Goal: Task Accomplishment & Management: Use online tool/utility

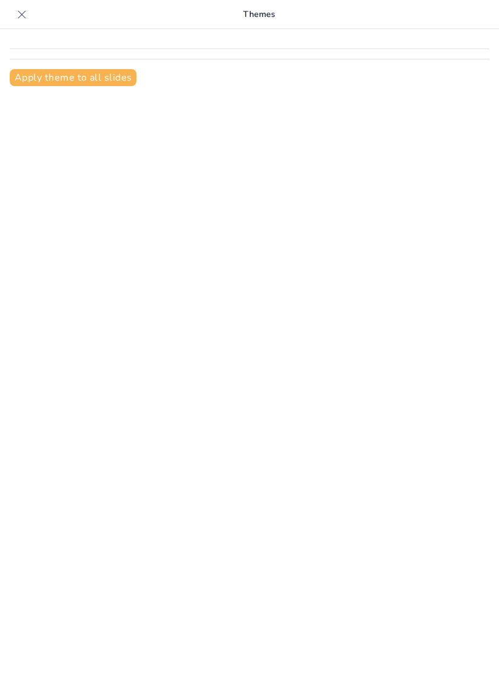
type input "New Sendsteps"
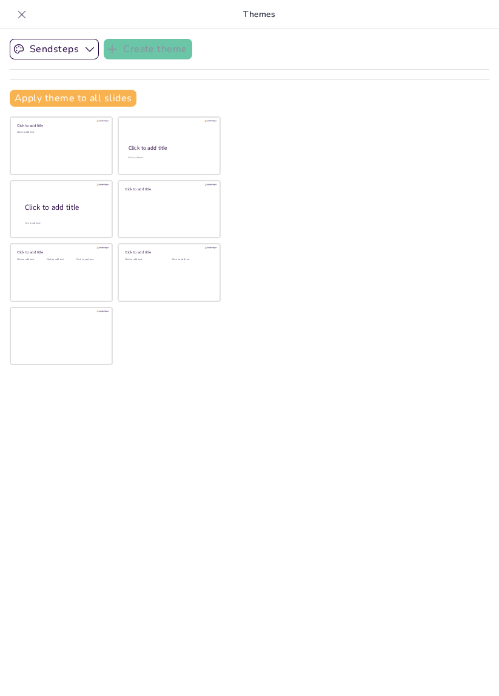
click at [18, 20] on icon at bounding box center [22, 14] width 12 height 12
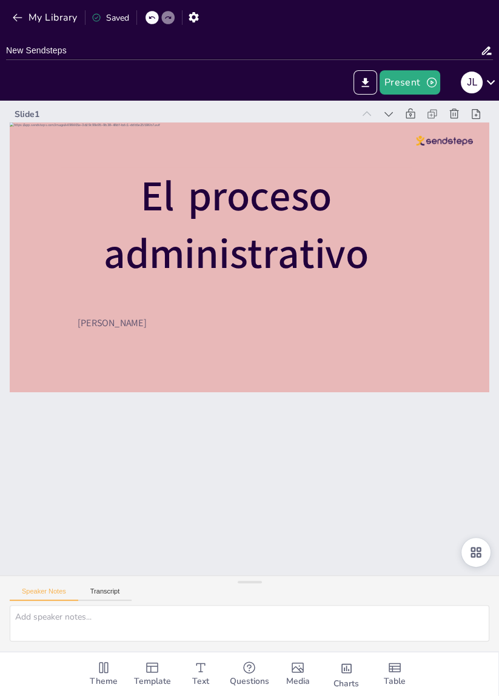
click at [475, 247] on div at bounding box center [250, 258] width 480 height 270
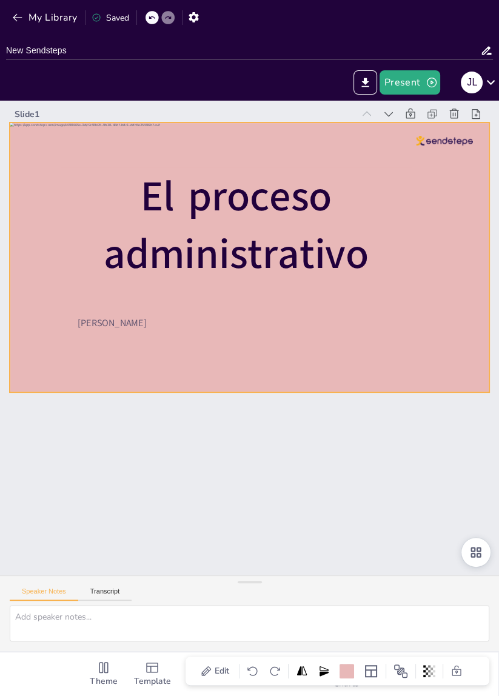
click at [460, 183] on div at bounding box center [250, 258] width 480 height 270
click at [464, 165] on div at bounding box center [257, 258] width 505 height 318
click at [478, 92] on div "J L" at bounding box center [477, 82] width 44 height 24
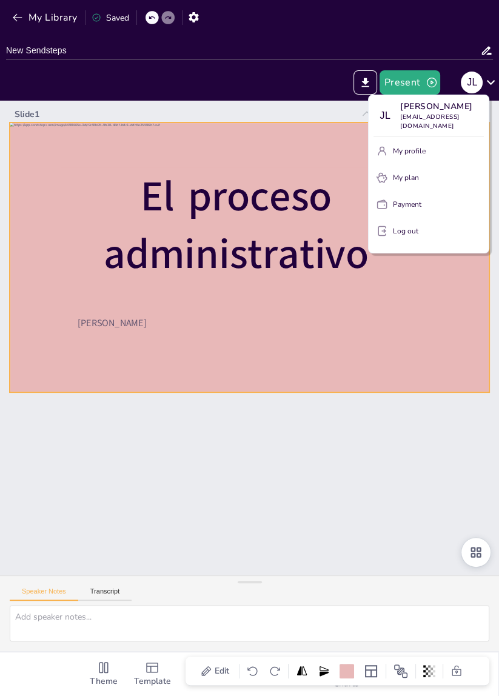
click at [446, 161] on button "My profile" at bounding box center [429, 150] width 110 height 19
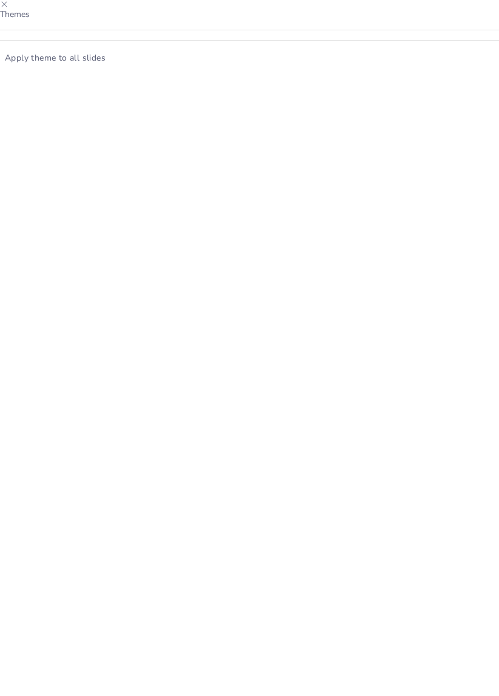
type input "New Sendsteps"
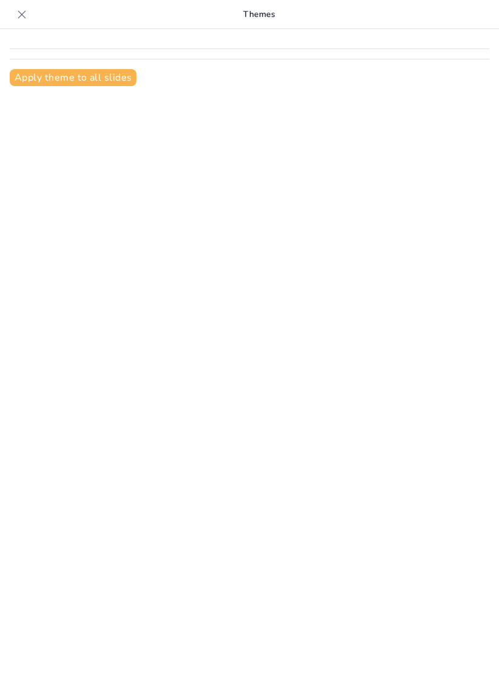
type input "New Sendsteps"
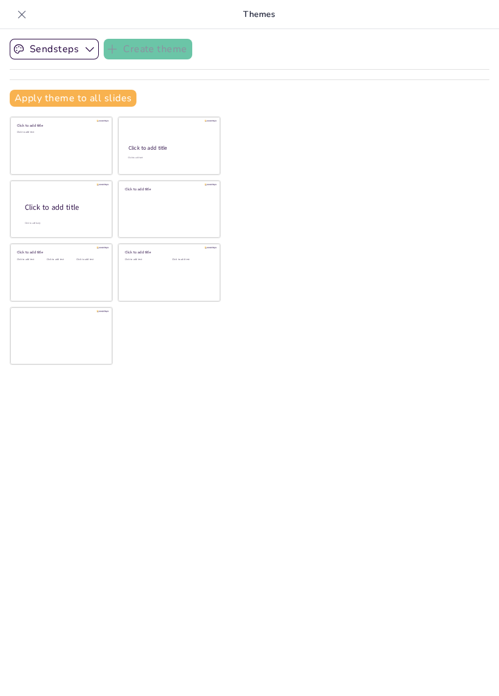
click at [27, 19] on icon at bounding box center [22, 14] width 12 height 12
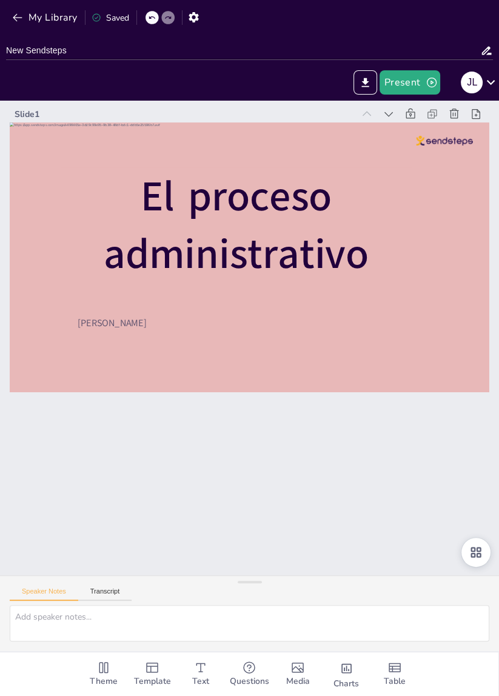
click at [456, 191] on div at bounding box center [315, 291] width 500 height 546
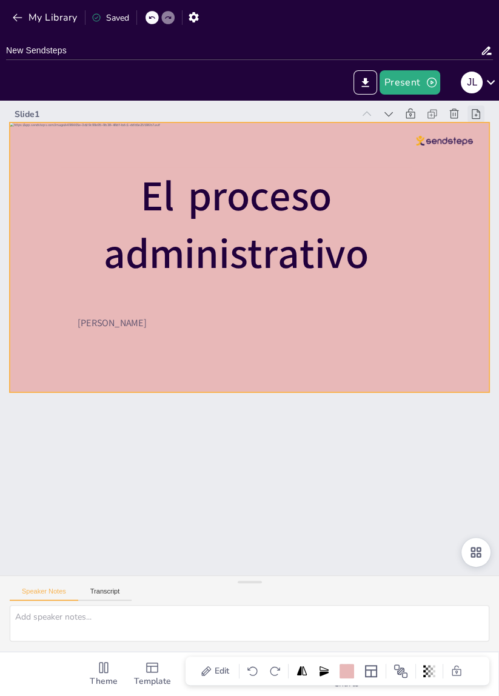
click at [489, 130] on div at bounding box center [498, 139] width 19 height 19
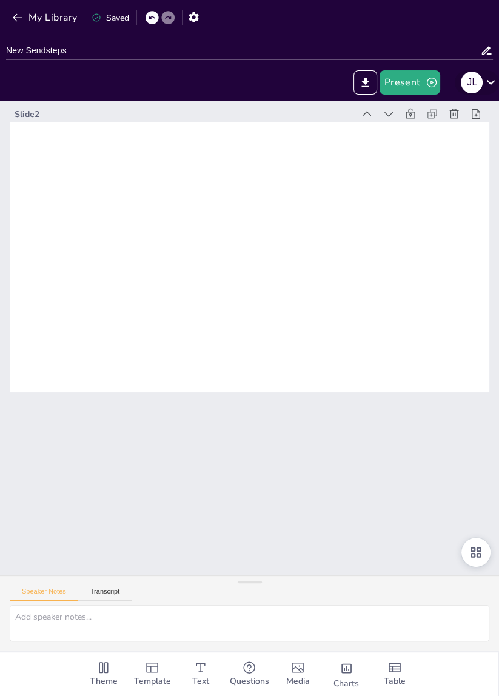
click at [480, 89] on button "J L" at bounding box center [472, 82] width 22 height 24
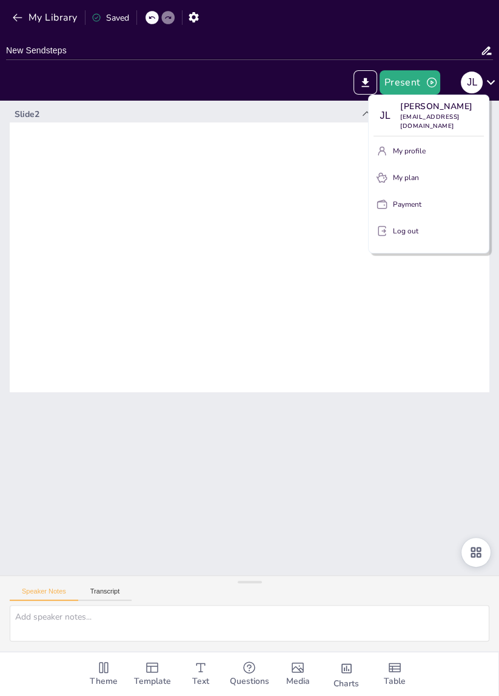
click at [53, 20] on div at bounding box center [249, 348] width 499 height 696
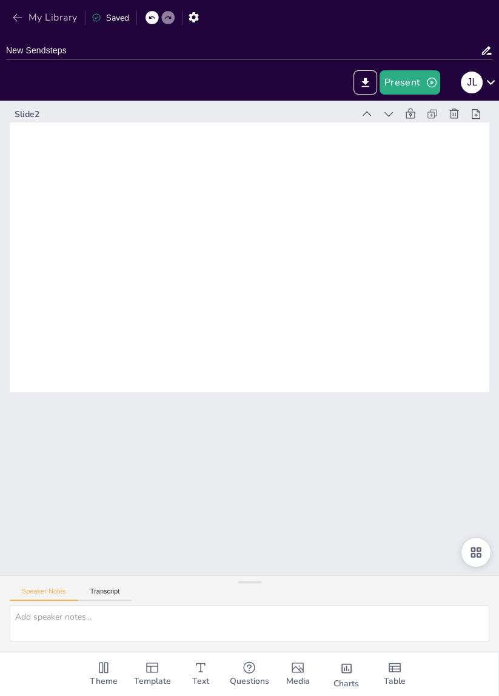
click at [15, 25] on button "My Library" at bounding box center [45, 17] width 73 height 19
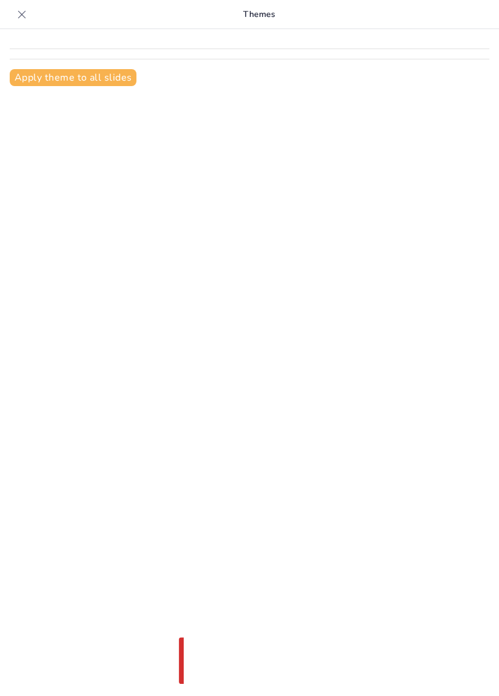
type input "New Sendsteps"
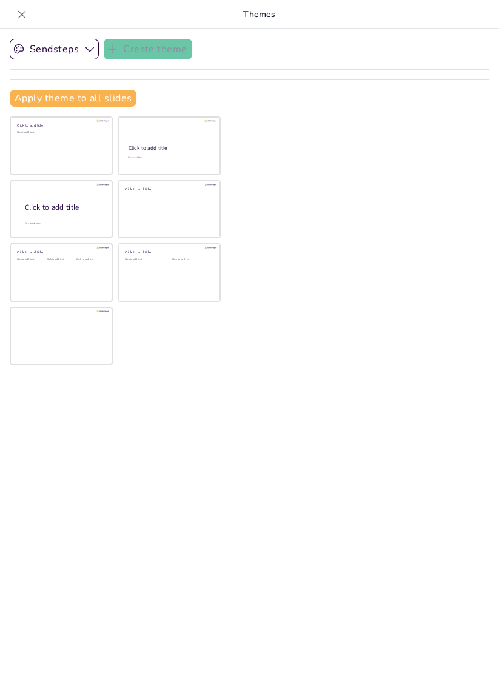
click at [23, 18] on icon at bounding box center [22, 14] width 12 height 12
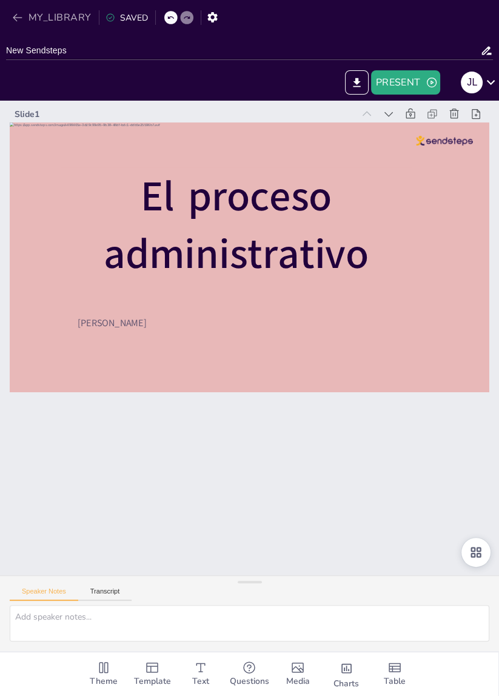
click at [22, 24] on button "MY_LIBRARY" at bounding box center [52, 17] width 87 height 19
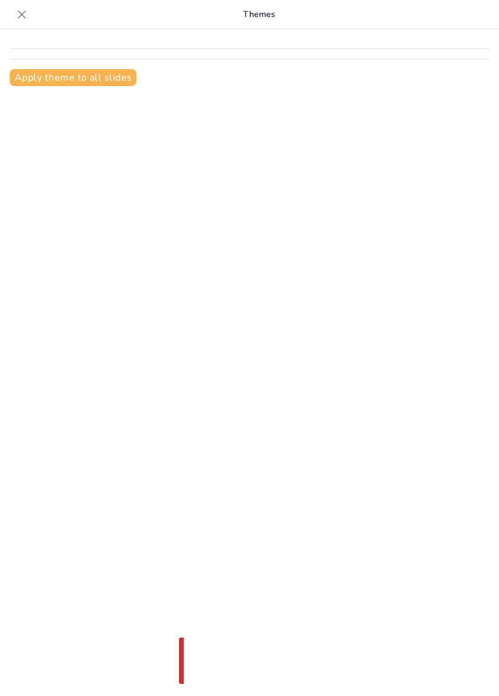
type input "New Sendsteps"
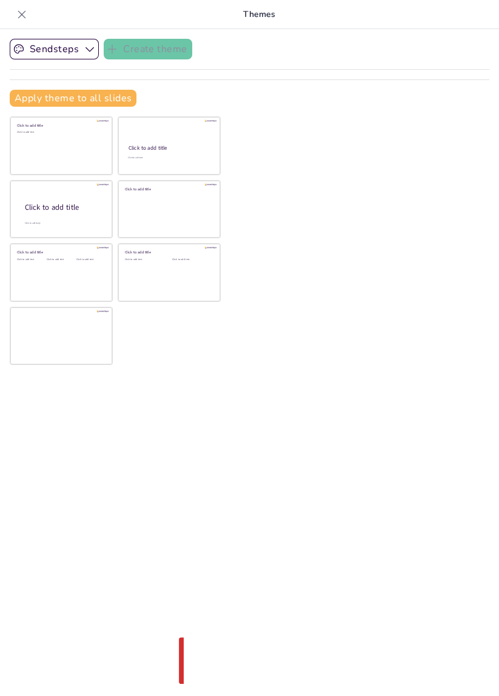
click at [23, 16] on icon at bounding box center [22, 14] width 8 height 8
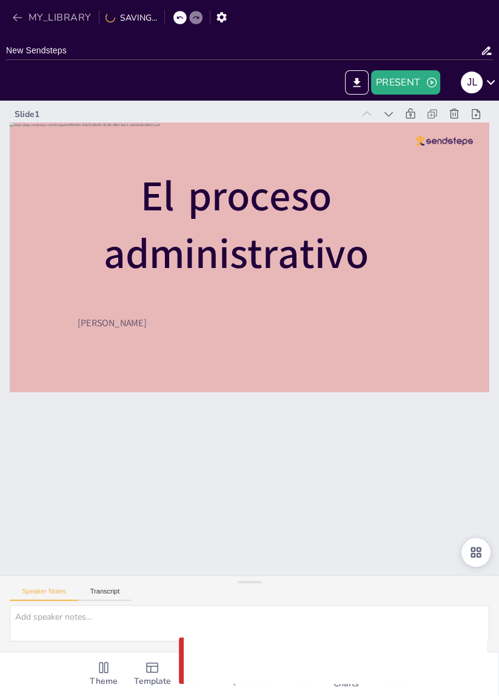
click at [19, 27] on button "MY_LIBRARY" at bounding box center [52, 17] width 87 height 19
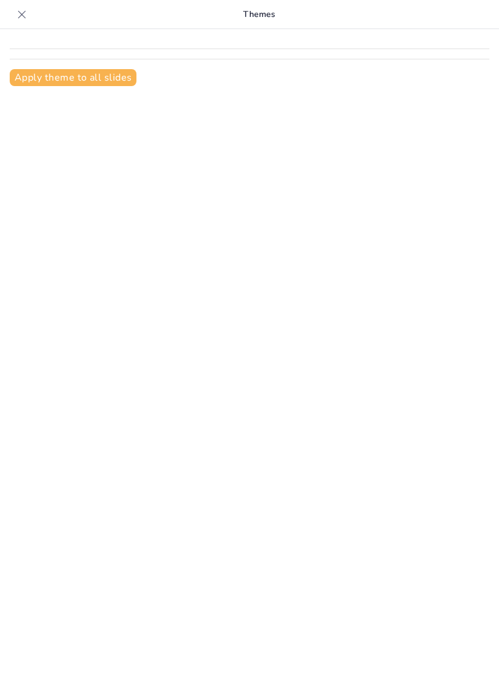
type input "New Sendsteps"
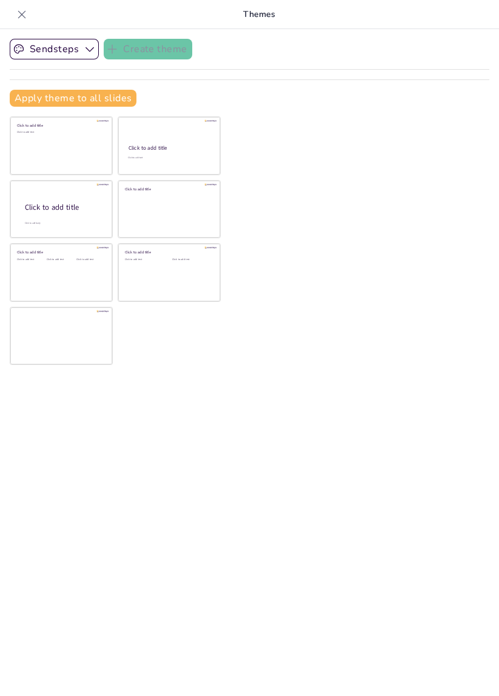
click at [13, 15] on div at bounding box center [21, 14] width 19 height 19
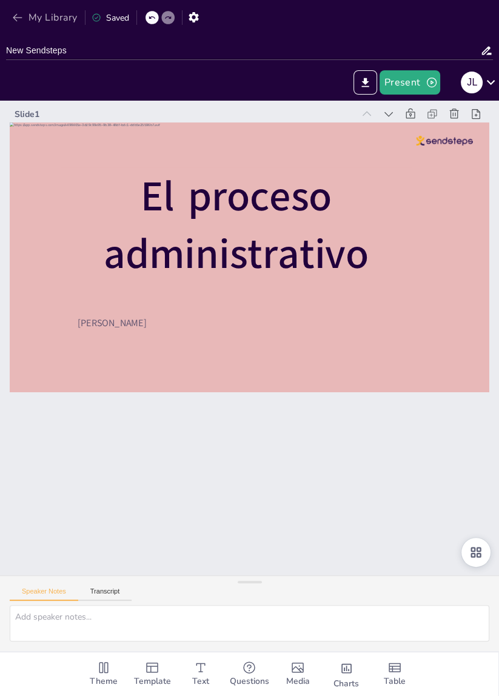
click at [15, 25] on button "My Library" at bounding box center [45, 17] width 73 height 19
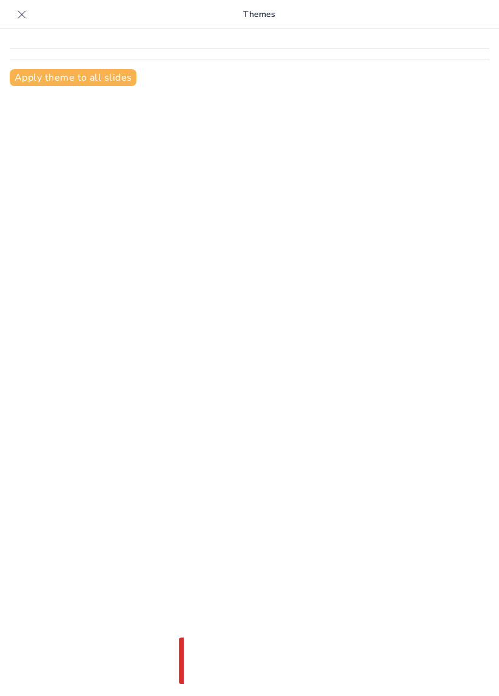
type input "New Sendsteps"
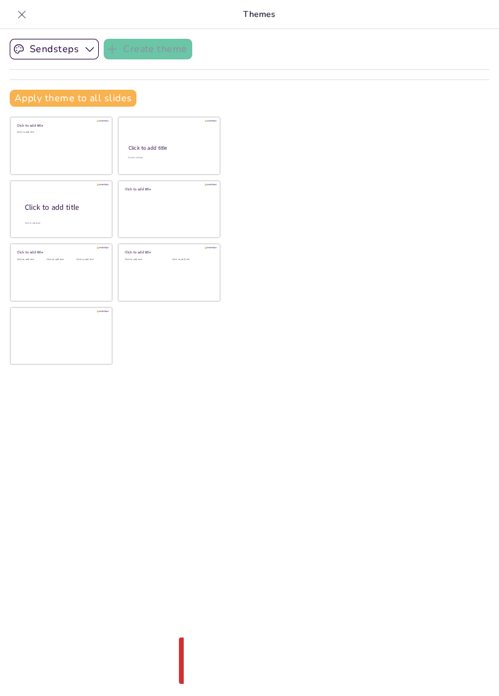
click at [14, 19] on div at bounding box center [21, 14] width 19 height 19
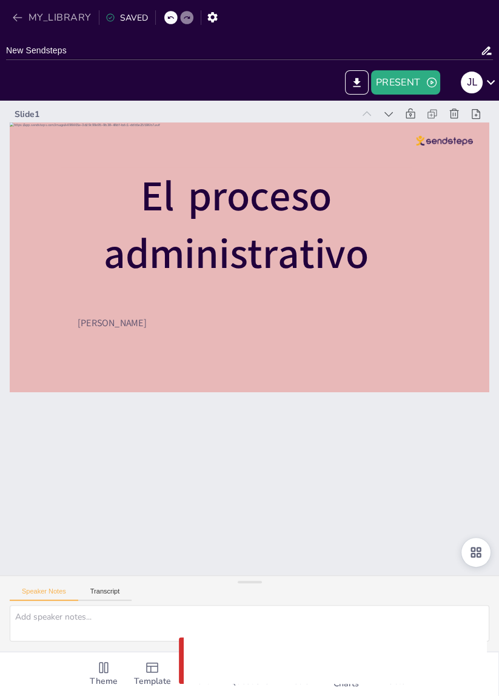
click at [18, 25] on button "MY_LIBRARY" at bounding box center [52, 17] width 87 height 19
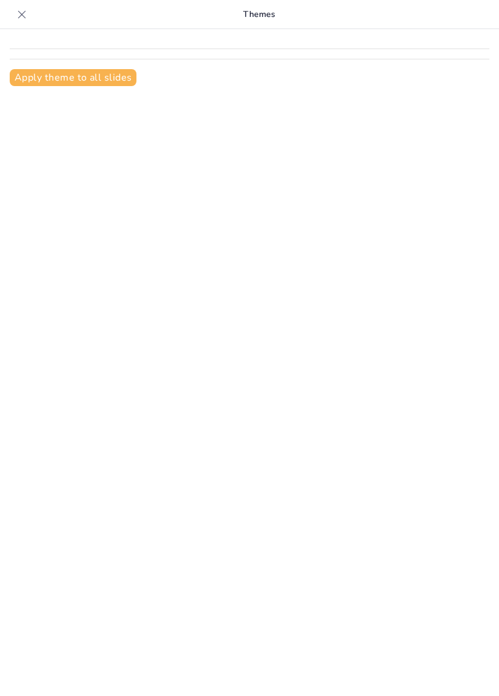
type input "New Sendsteps"
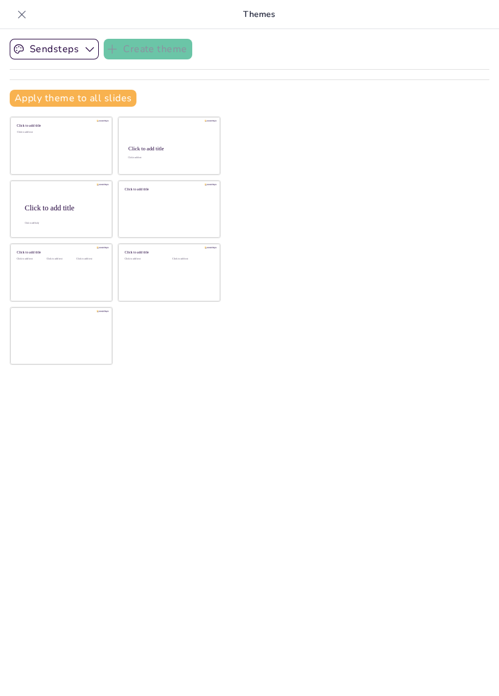
click at [17, 20] on icon at bounding box center [22, 14] width 12 height 12
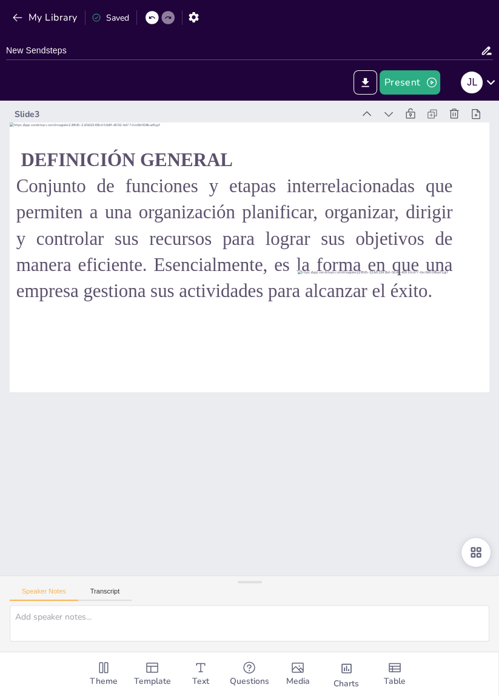
click at [406, 195] on p "Conjunto de funciones y etapas interrelacionadas que permiten a una organizació…" at bounding box center [313, 260] width 389 height 412
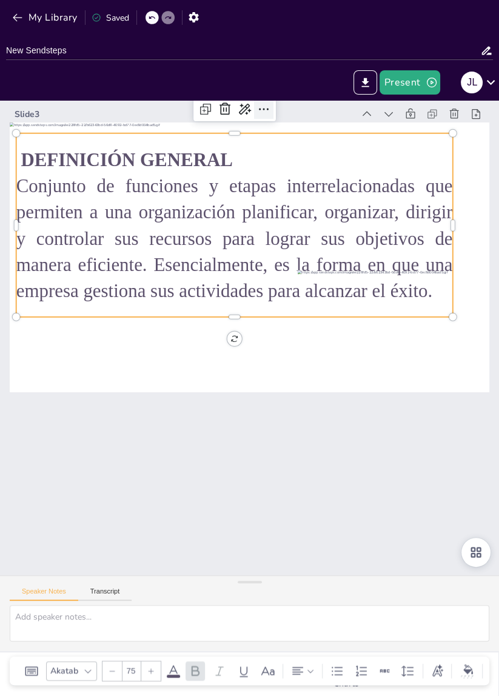
click at [471, 345] on icon at bounding box center [478, 352] width 15 height 15
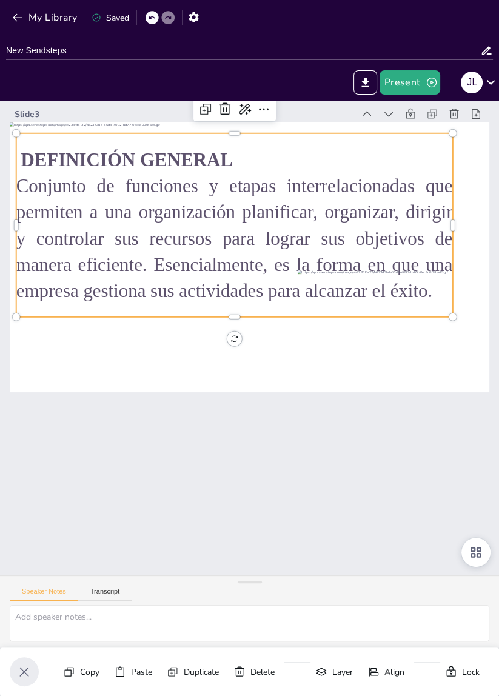
click at [153, 491] on div "Slide 3 DEFINICIÓN GENERAL Conjunto de funciones y etapas interrelacionadas que…" at bounding box center [250, 338] width 622 height 606
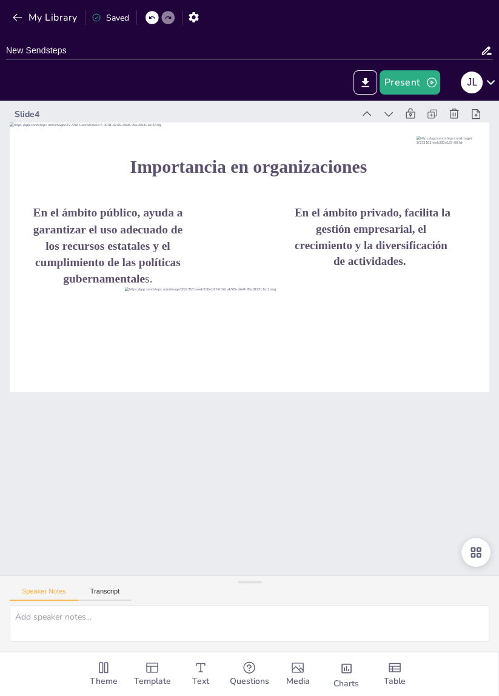
click at [404, 400] on div "Importancia en organizaciones" at bounding box center [233, 509] width 424 height 218
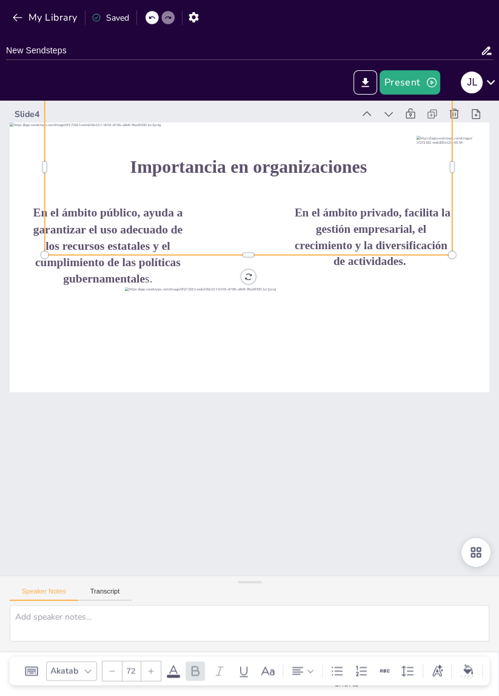
click at [483, 154] on div at bounding box center [303, 279] width 537 height 522
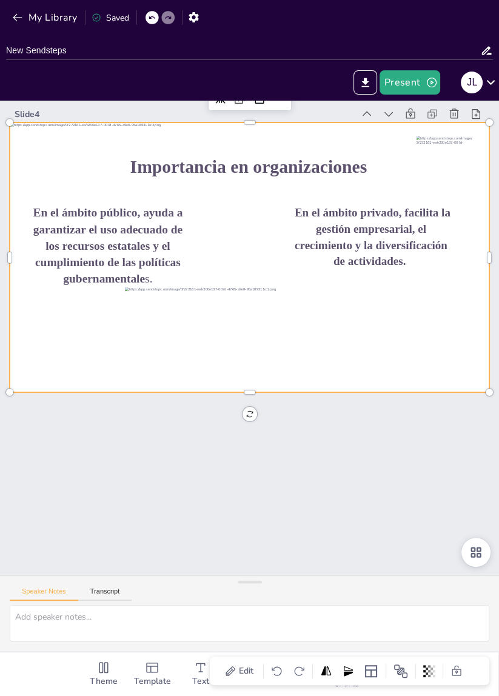
click at [467, 163] on div at bounding box center [297, 273] width 547 height 500
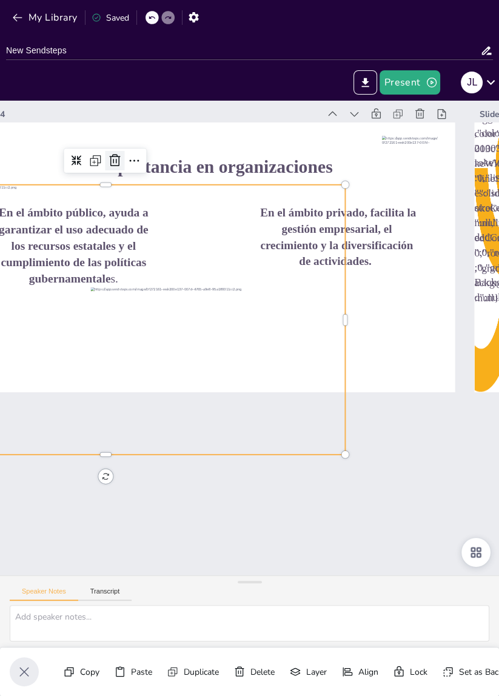
click at [65, 448] on icon at bounding box center [58, 454] width 13 height 12
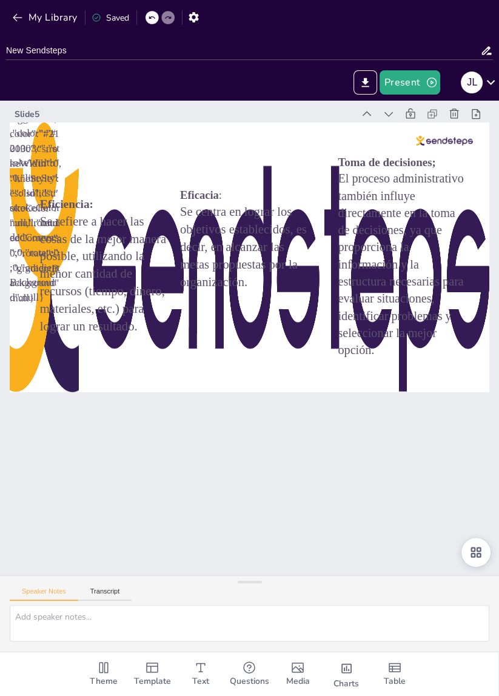
click at [158, 158] on p "OVERRIDE_SHAPE{"type":"shape","shape":"arrowRight","x":956,"y":111,"width":207,…" at bounding box center [306, 57] width 297 height 201
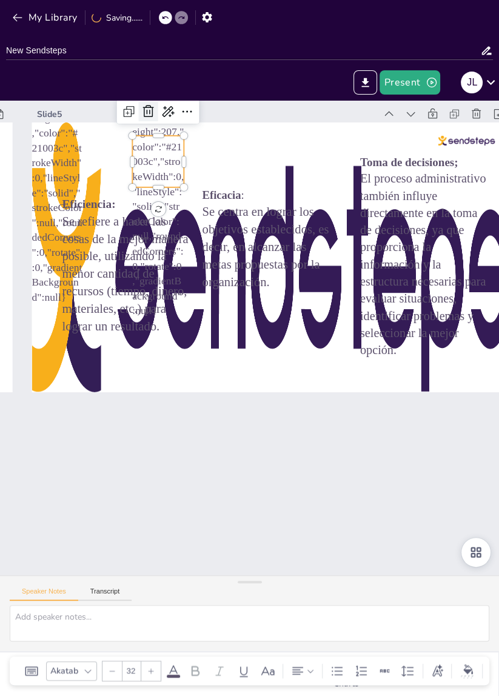
click at [482, 380] on icon at bounding box center [492, 390] width 21 height 21
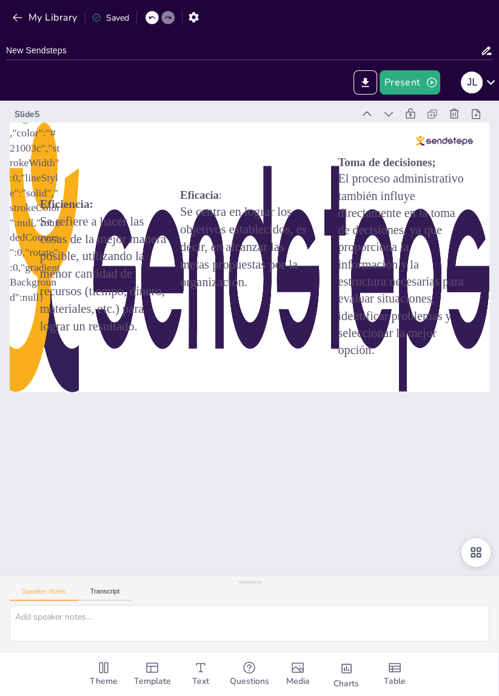
click at [135, 152] on p "OVERRIDE_SHAPE{"type":"shape","shape":"arrowRight","x":414,"y":111,"width":203,…" at bounding box center [276, 53] width 283 height 226
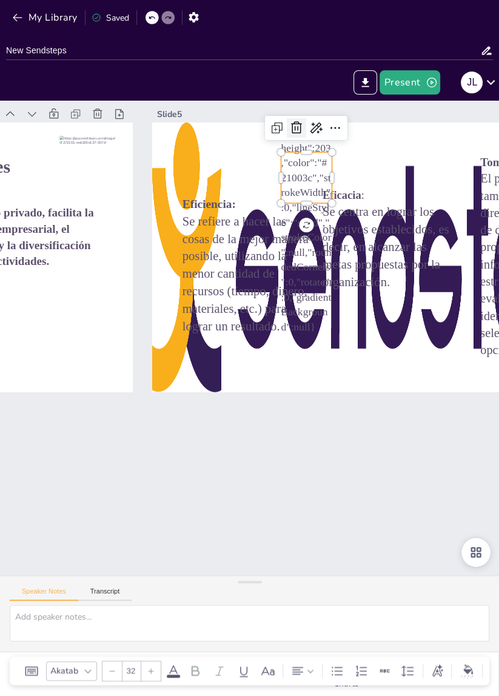
click at [325, 526] on icon at bounding box center [335, 536] width 21 height 21
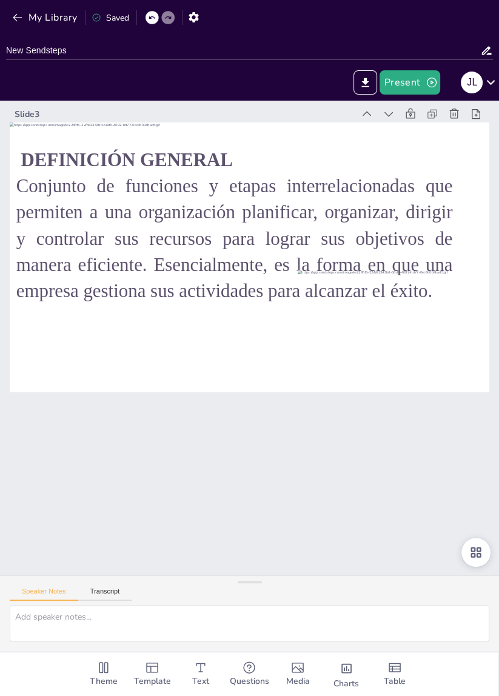
click at [226, 354] on div at bounding box center [319, 378] width 474 height 550
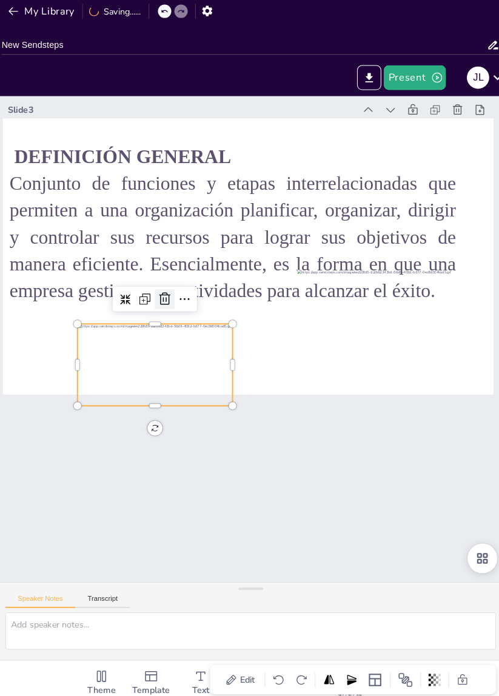
click at [180, 278] on icon at bounding box center [189, 268] width 19 height 19
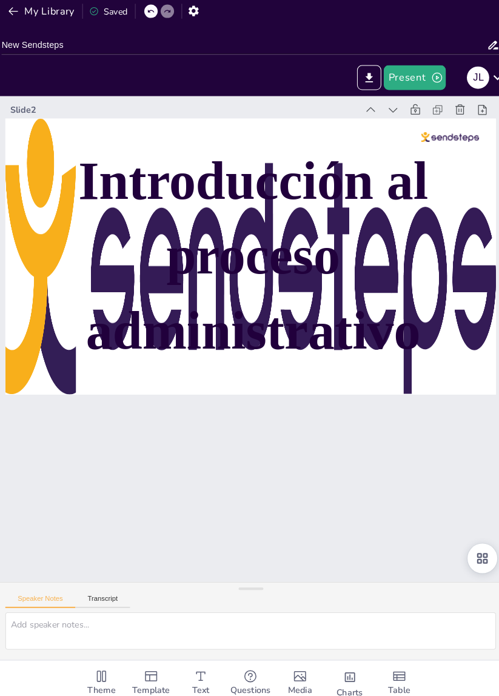
click at [39, 267] on p "Introducción al proceso administrativo" at bounding box center [269, 259] width 470 height 304
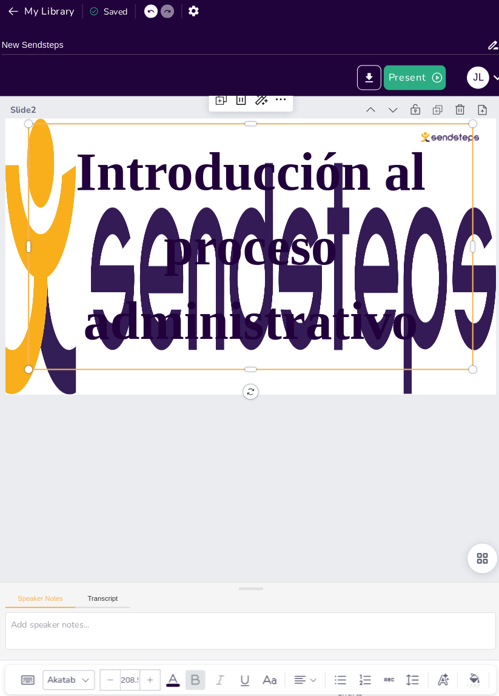
click at [49, 384] on div at bounding box center [240, 418] width 505 height 318
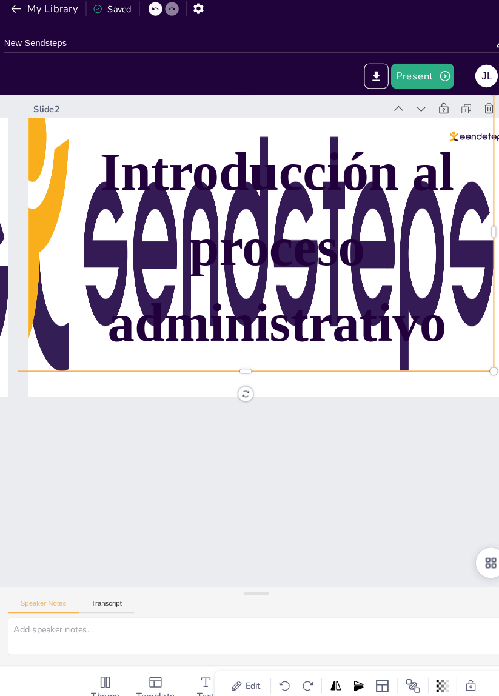
click at [90, 273] on p "Introducción al proceso administrativo" at bounding box center [324, 284] width 469 height 453
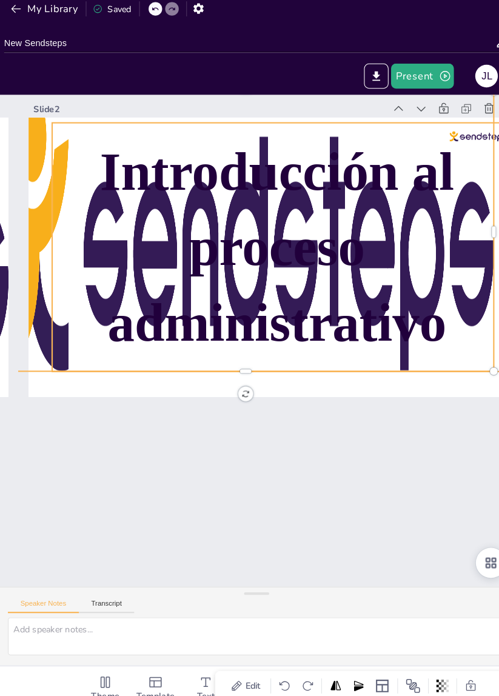
click at [37, 253] on div at bounding box center [292, 435] width 540 height 405
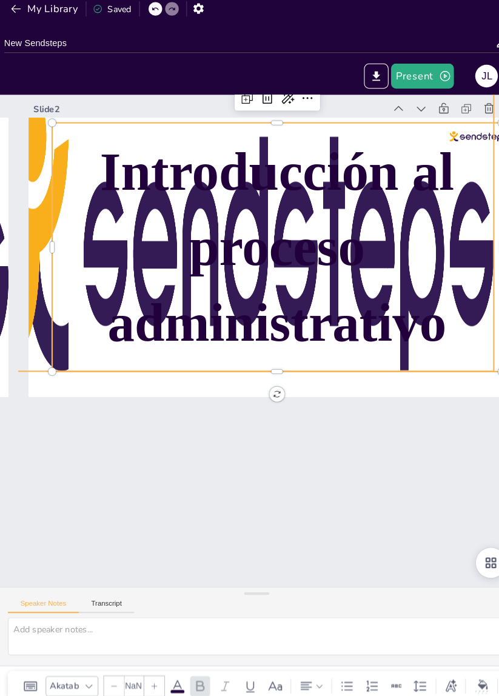
type input "208.5"
click at [38, 243] on div at bounding box center [164, 275] width 522 height 537
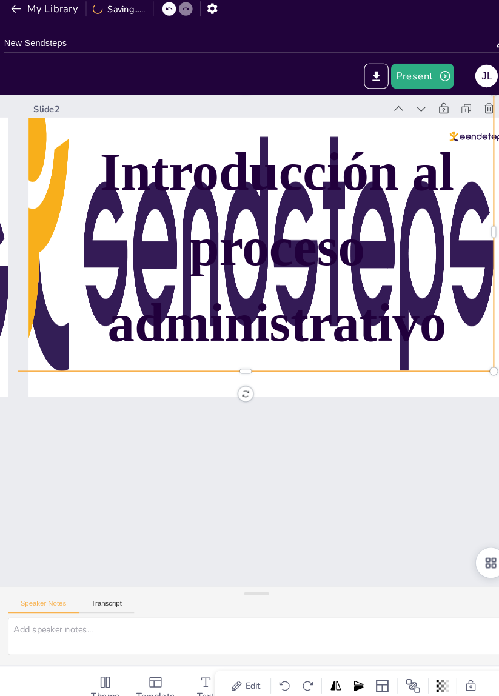
click at [144, 330] on div at bounding box center [346, 295] width 405 height 540
click at [44, 315] on div at bounding box center [303, 246] width 546 height 500
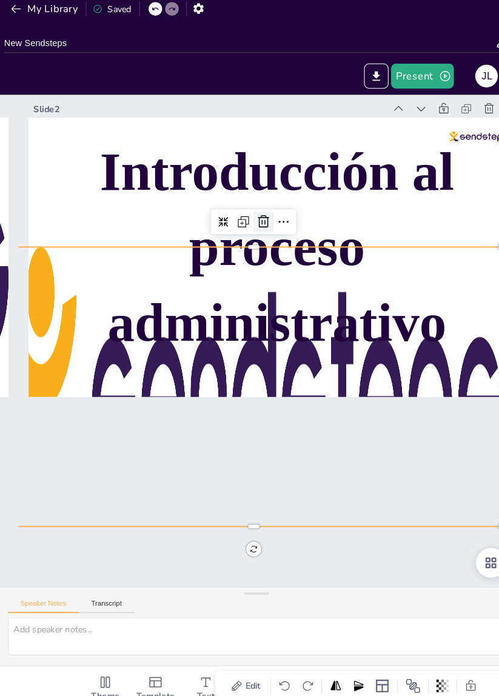
click at [324, 249] on icon at bounding box center [332, 257] width 16 height 16
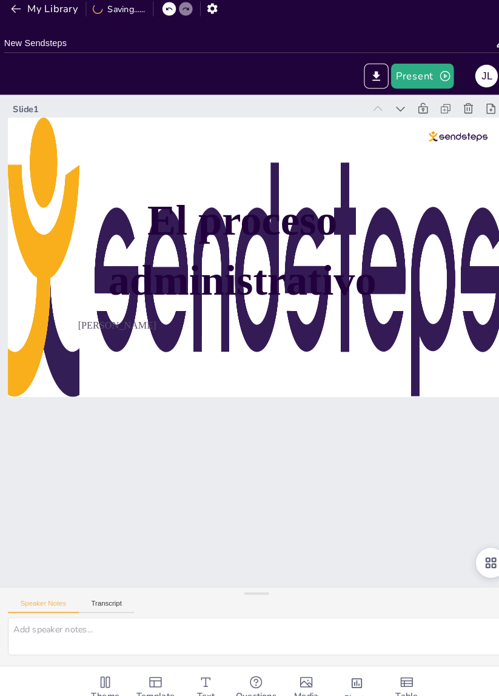
click at [102, 300] on div at bounding box center [322, 371] width 441 height 548
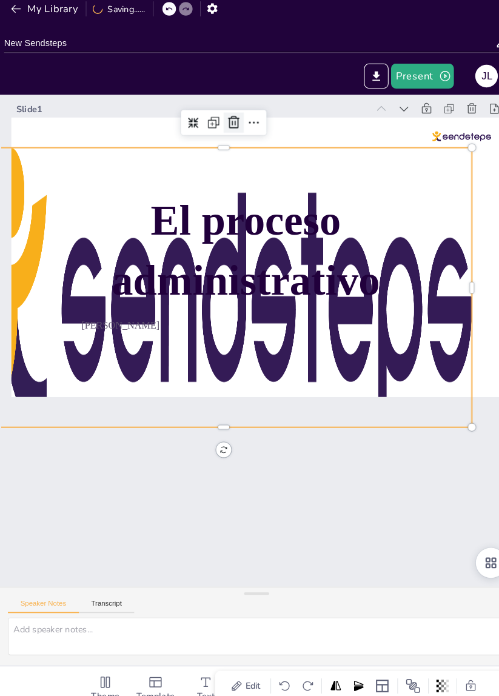
click at [397, 186] on icon at bounding box center [407, 196] width 21 height 21
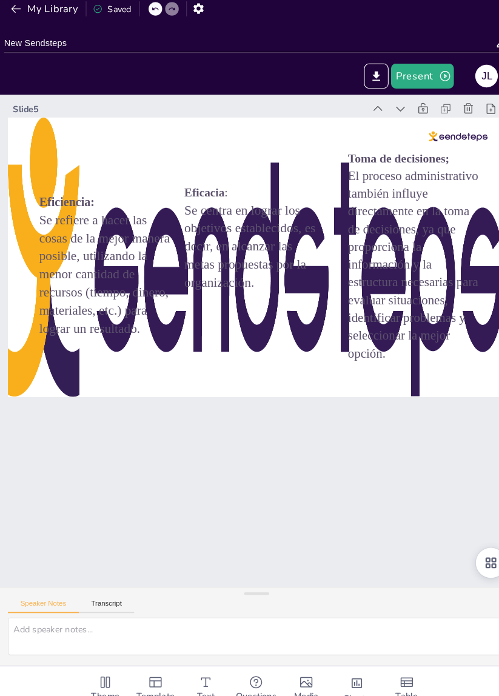
click at [26, 156] on div at bounding box center [297, 273] width 546 height 500
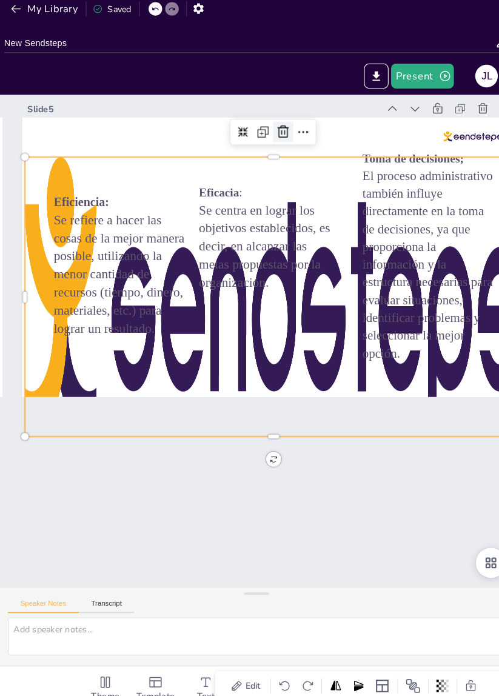
click at [428, 250] on icon at bounding box center [438, 260] width 20 height 20
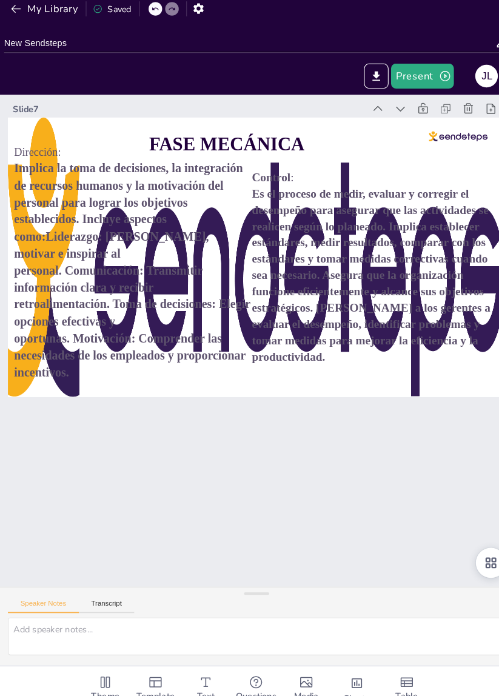
click at [93, 152] on div at bounding box center [275, 261] width 540 height 405
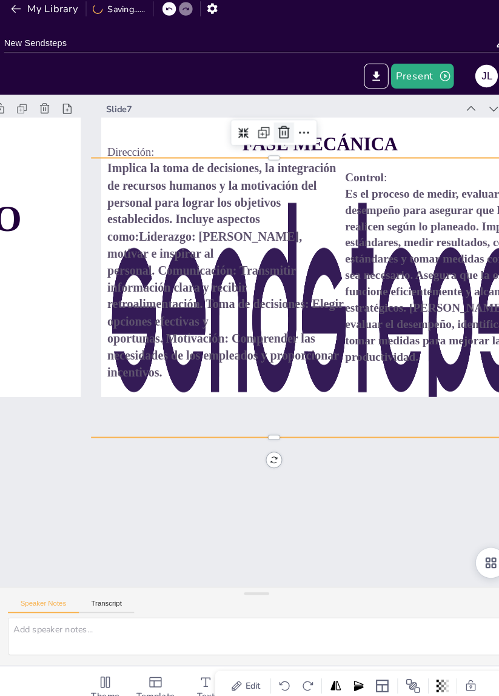
click at [379, 181] on icon at bounding box center [389, 191] width 21 height 21
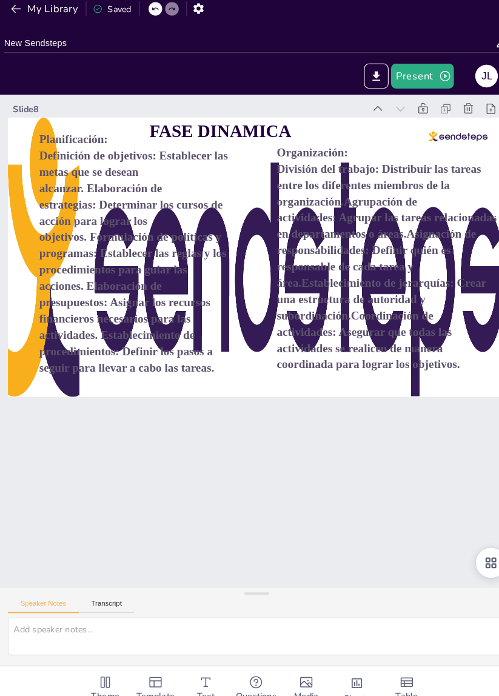
click at [229, 193] on p "Definición de objetivos: Establecer las metas que se desean alcanzar. Elaboraci…" at bounding box center [167, 231] width 255 height 270
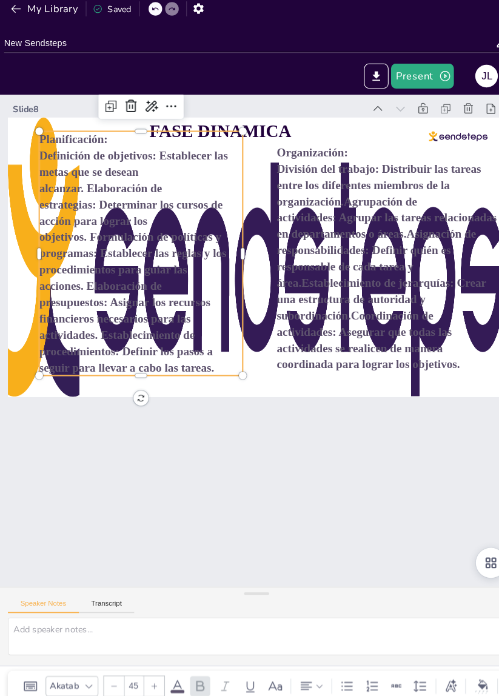
click at [255, 372] on div at bounding box center [266, 260] width 525 height 364
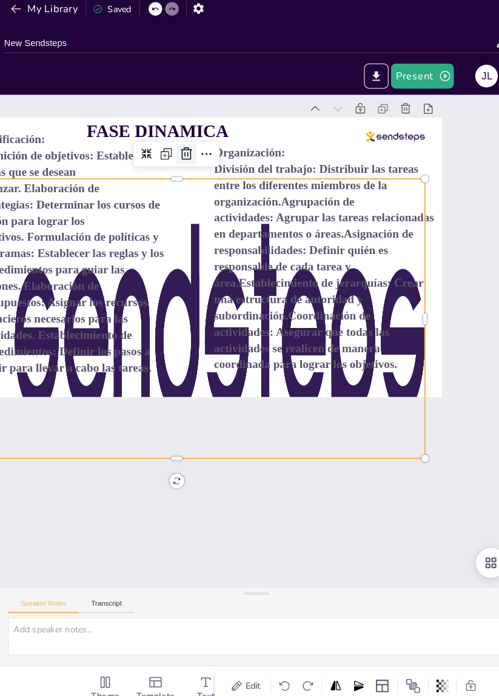
click at [348, 169] on icon at bounding box center [356, 177] width 16 height 16
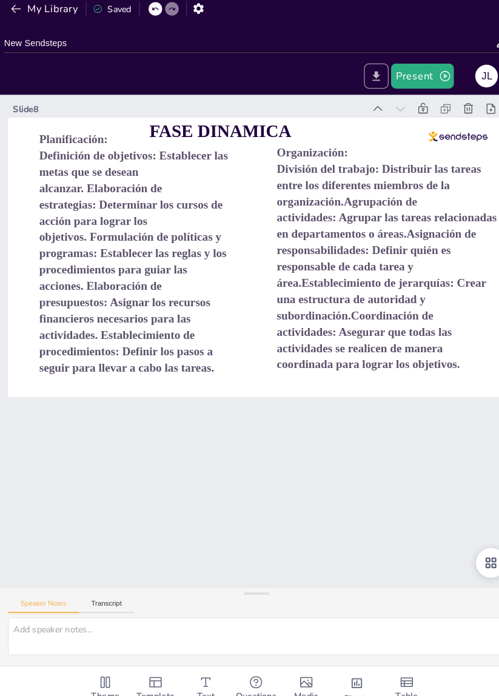
click at [366, 91] on button "Export to PowerPoint" at bounding box center [366, 82] width 24 height 24
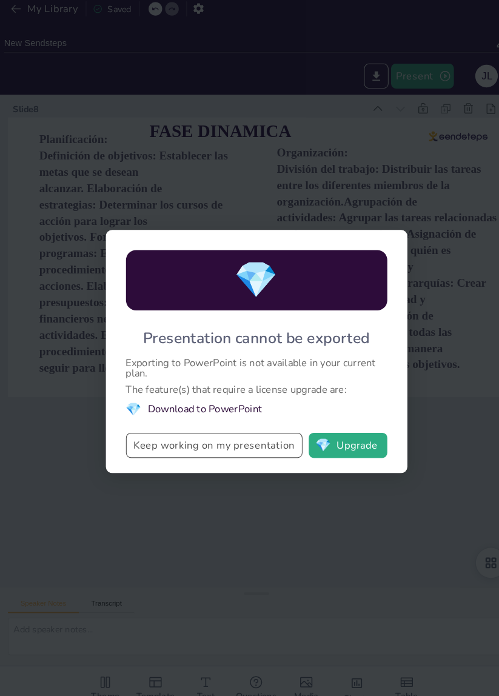
click at [144, 450] on button "Keep working on my presentation" at bounding box center [209, 439] width 170 height 24
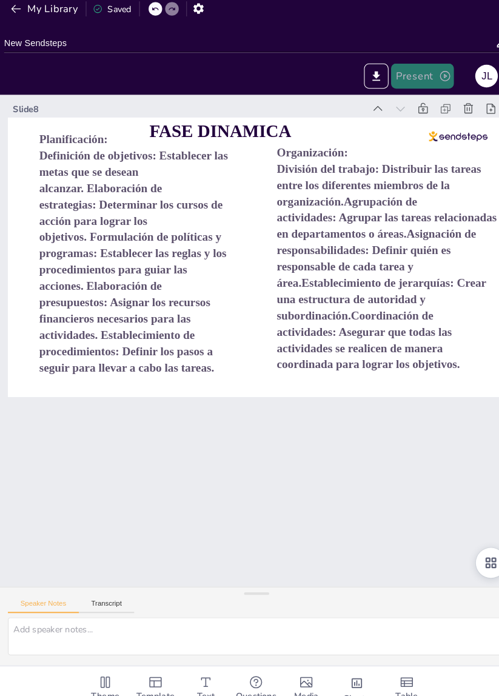
click at [431, 86] on icon "button" at bounding box center [432, 83] width 10 height 10
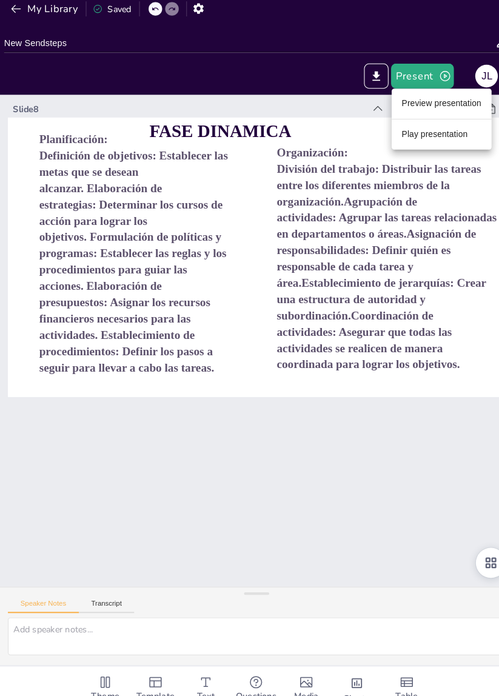
click at [461, 46] on div at bounding box center [249, 348] width 499 height 696
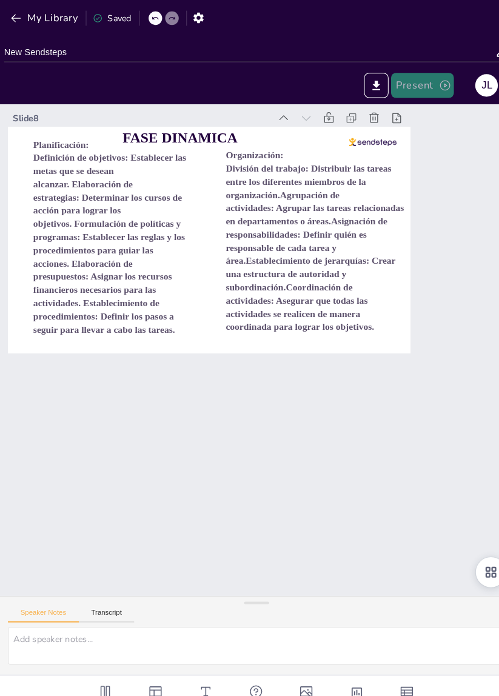
click at [421, 80] on button "Present" at bounding box center [410, 82] width 61 height 24
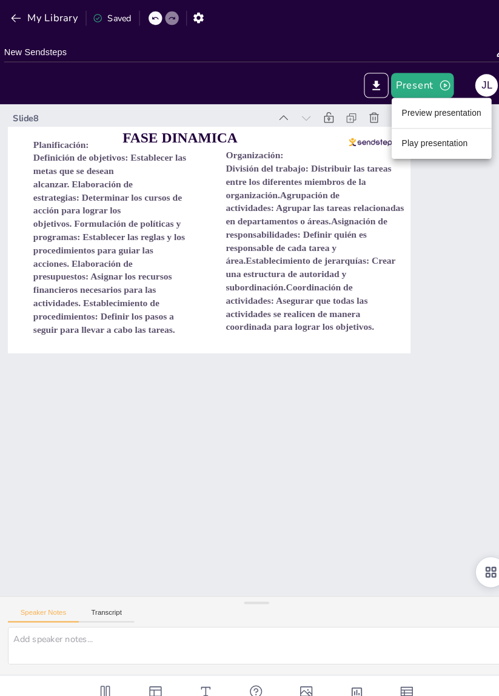
click at [436, 133] on li "Play presentation" at bounding box center [428, 138] width 96 height 19
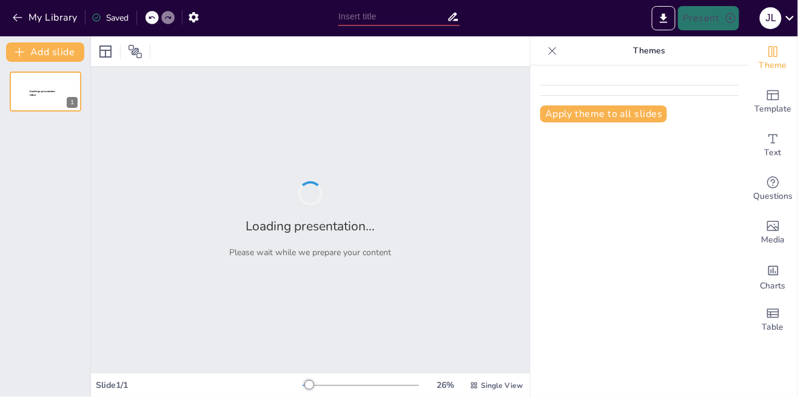
type input "New Sendsteps"
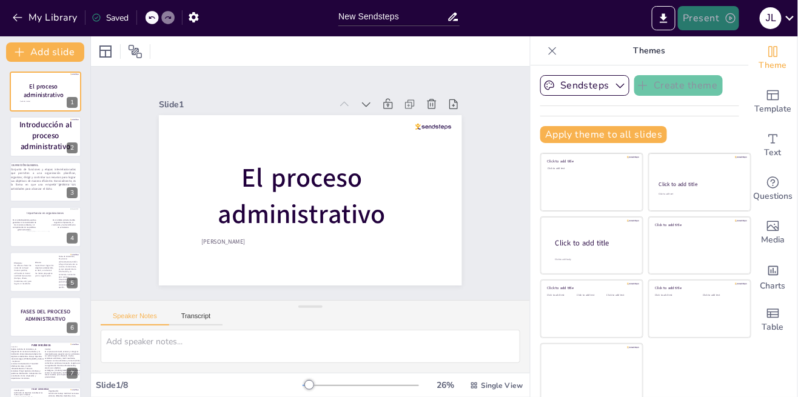
click at [727, 28] on button "Present" at bounding box center [708, 18] width 61 height 24
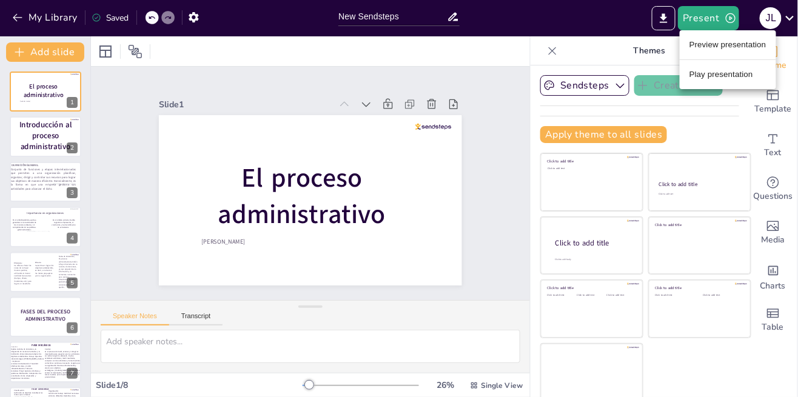
click at [741, 76] on li "Play presentation" at bounding box center [728, 74] width 96 height 19
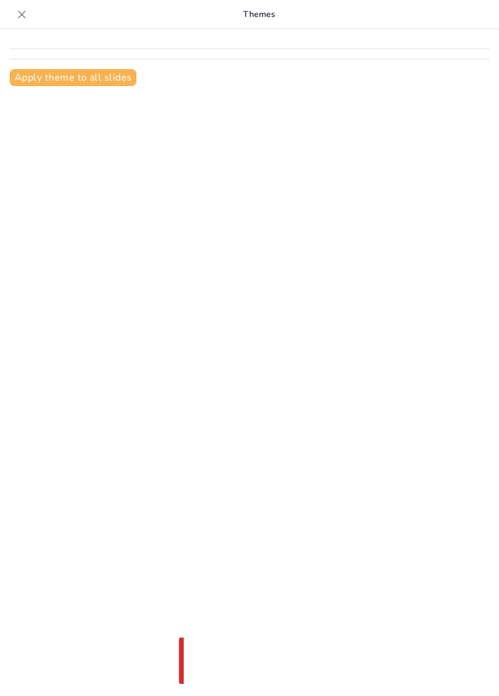
type input "New Sendsteps"
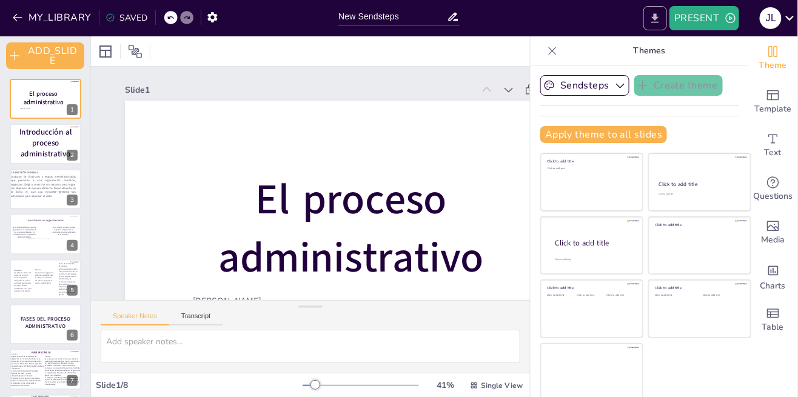
click at [662, 20] on icon "EXPORT_TO_POWERPOINT" at bounding box center [655, 18] width 13 height 13
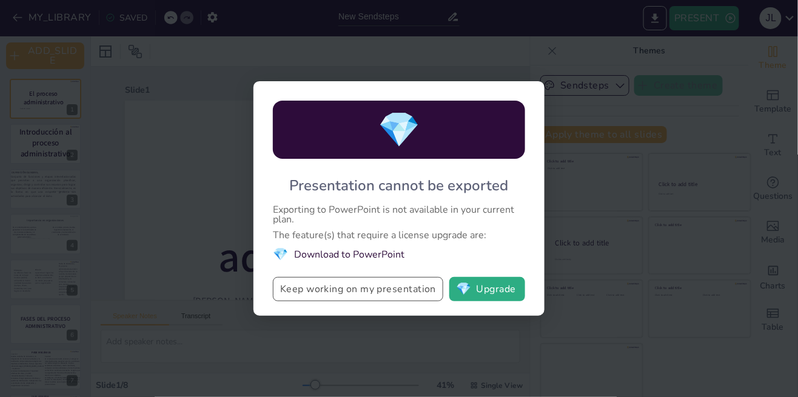
click at [322, 289] on button "Keep working on my presentation" at bounding box center [358, 289] width 170 height 24
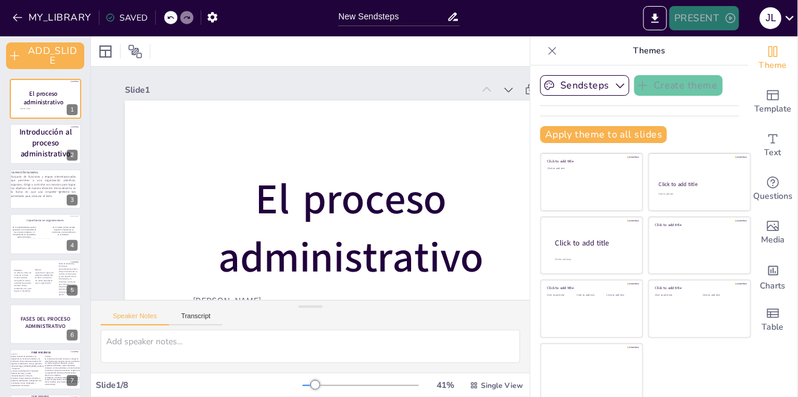
click at [724, 28] on button "PRESENT" at bounding box center [704, 18] width 69 height 24
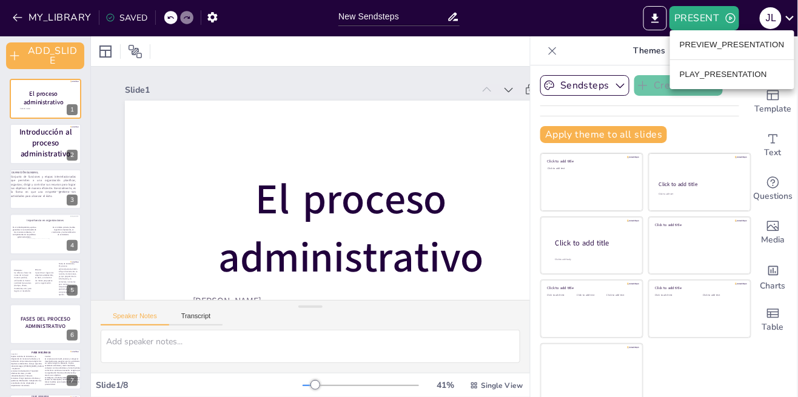
click at [759, 51] on li "PREVIEW_PRESENTATION" at bounding box center [732, 44] width 124 height 19
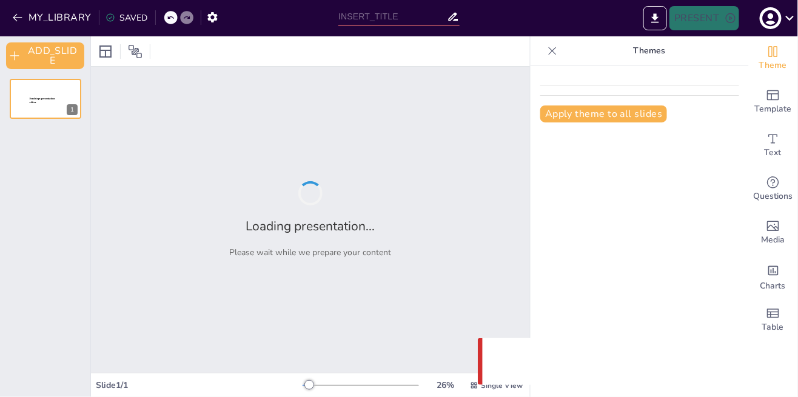
type input "New Sendsteps"
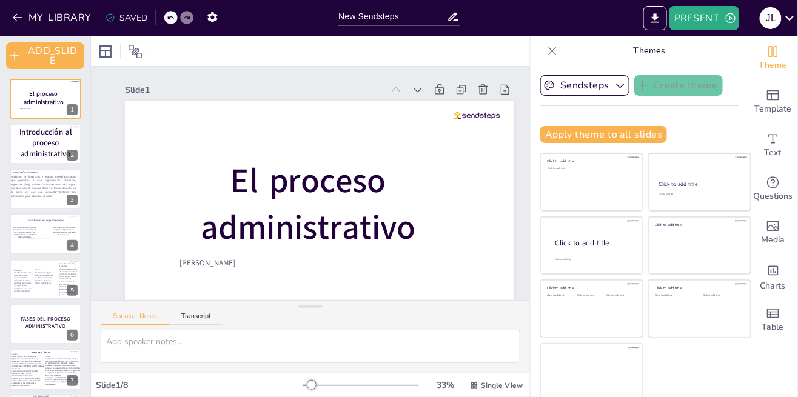
click at [172, 178] on p "El proceso administrativo" at bounding box center [310, 204] width 293 height 123
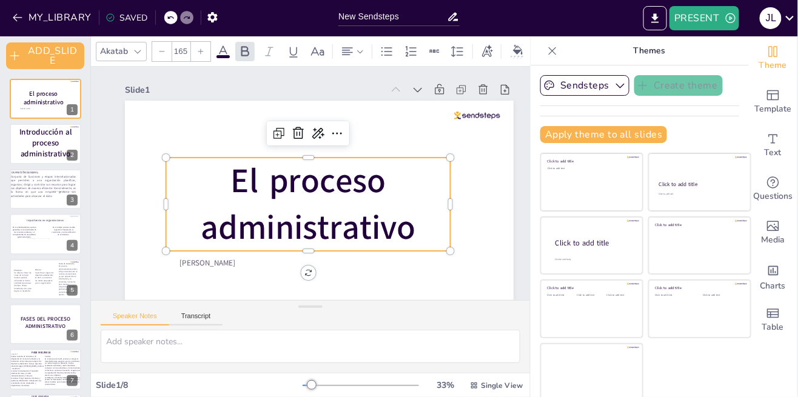
click at [170, 115] on div at bounding box center [329, 162] width 384 height 446
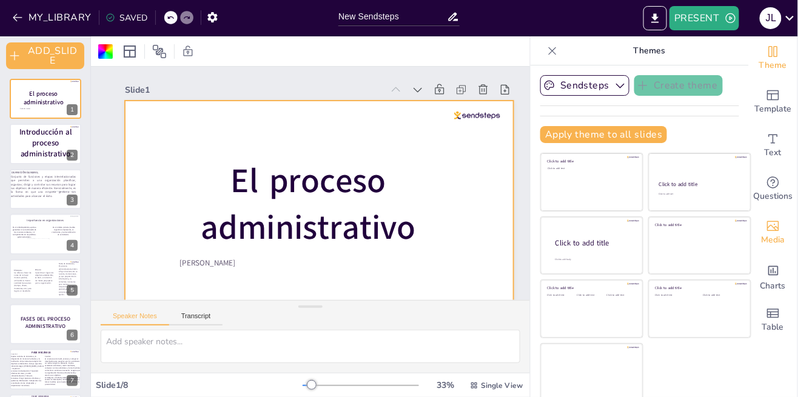
click at [770, 238] on span "Media" at bounding box center [774, 239] width 24 height 13
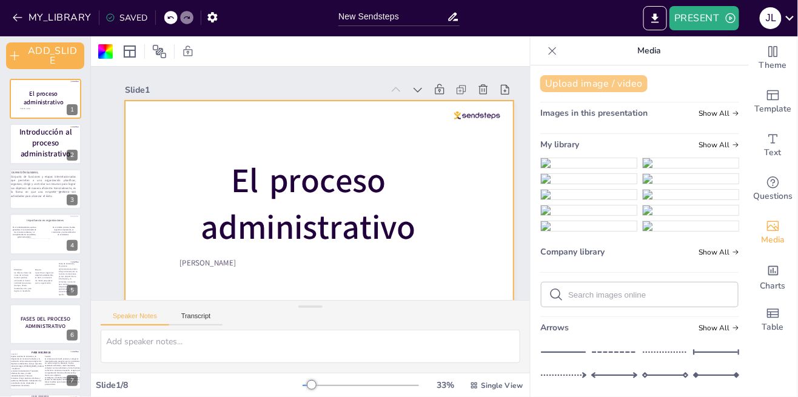
click at [563, 83] on button "Upload image / video" at bounding box center [593, 83] width 107 height 17
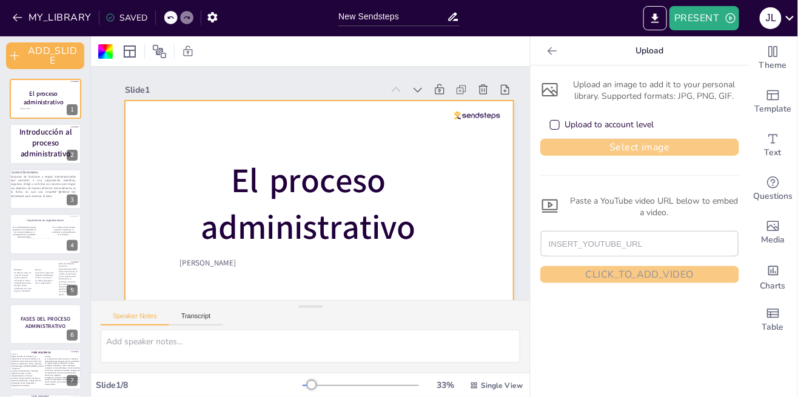
click at [585, 148] on button "Select image" at bounding box center [639, 147] width 199 height 17
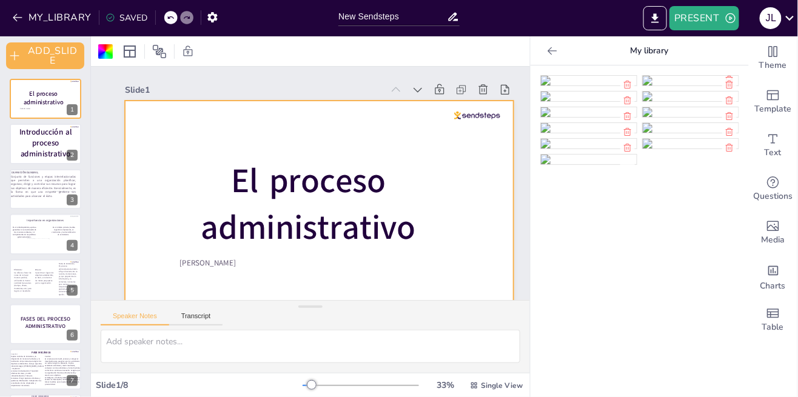
click at [596, 86] on img at bounding box center [589, 81] width 96 height 10
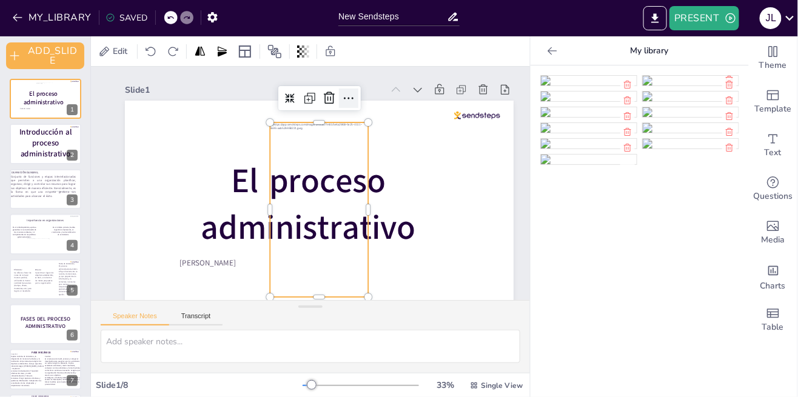
click at [227, 165] on icon at bounding box center [218, 174] width 18 height 18
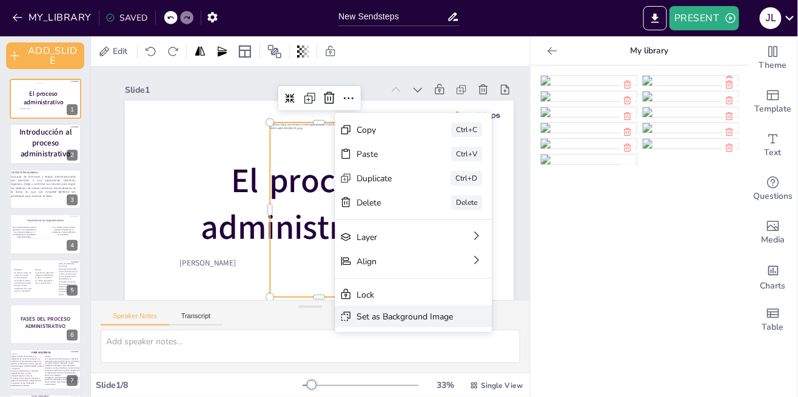
click at [93, 260] on div "Set as Background Image" at bounding box center [31, 195] width 121 height 132
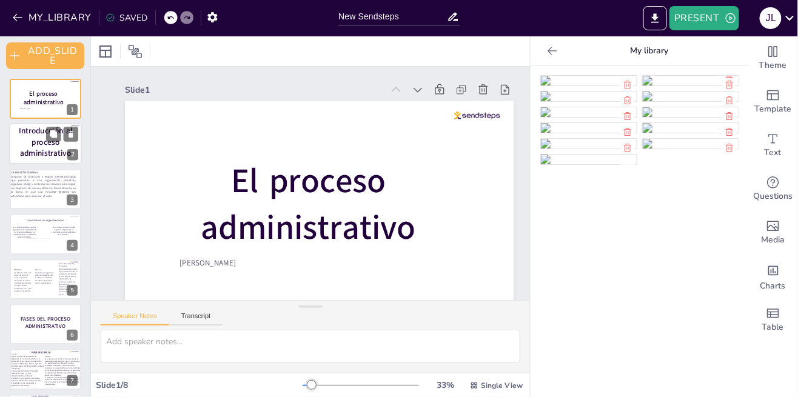
click at [44, 159] on div "Introducción al proceso administrativo" at bounding box center [46, 142] width 66 height 36
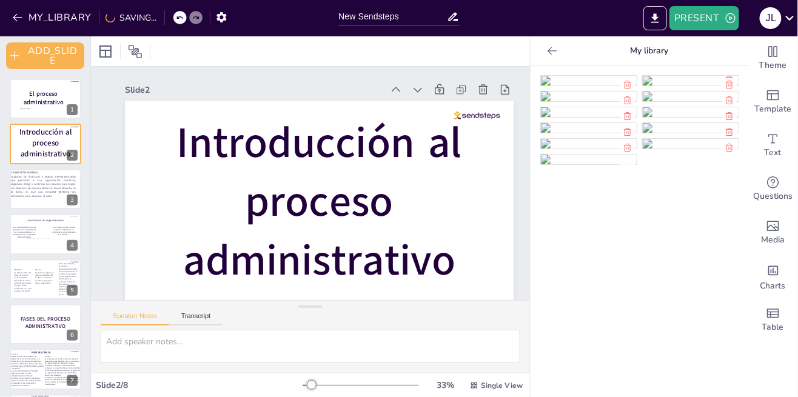
click at [566, 86] on img at bounding box center [589, 81] width 96 height 10
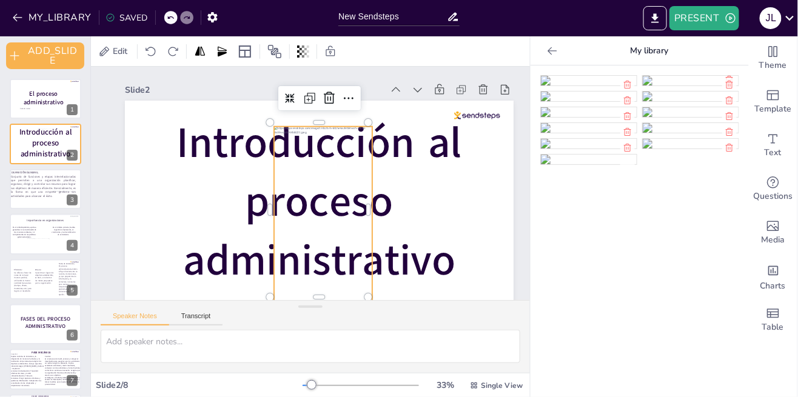
click at [318, 223] on div "Slide 1 El proceso administrativo Jennifer Rosales Slide 2 Introducción al proc…" at bounding box center [299, 190] width 341 height 499
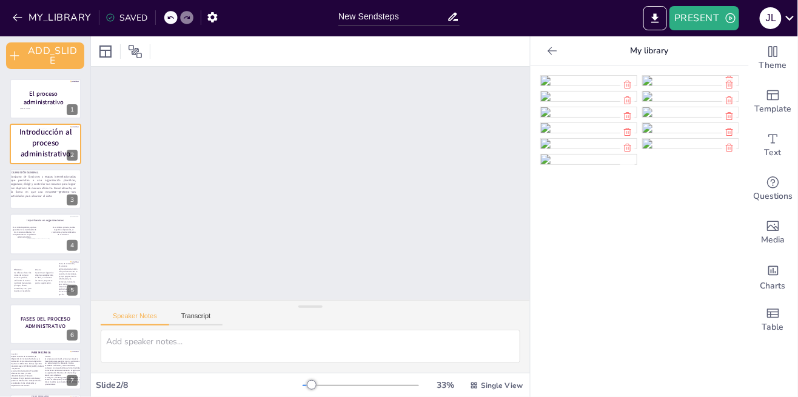
click at [562, 86] on img at bounding box center [589, 81] width 96 height 10
click at [35, 196] on p "Conjunto de funciones y etapas interrelacionadas que permiten a una organizació…" at bounding box center [43, 186] width 67 height 24
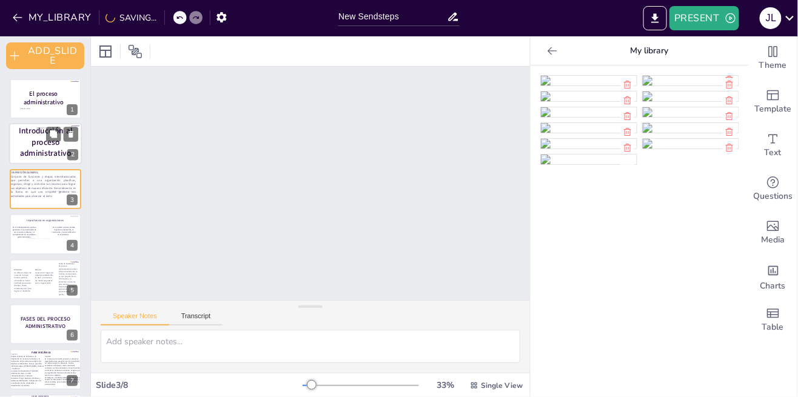
click at [23, 146] on p "Introducción al proceso administrativo" at bounding box center [46, 142] width 66 height 33
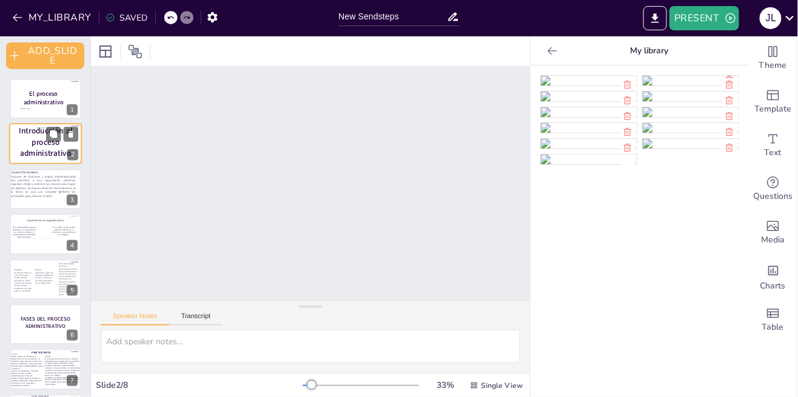
click at [16, 152] on p "Introducción al proceso administrativo" at bounding box center [46, 142] width 66 height 33
click at [30, 149] on strong "Introducción al proceso administrativo" at bounding box center [45, 142] width 53 height 33
click at [169, 17] on icon at bounding box center [170, 17] width 7 height 7
click at [172, 24] on div at bounding box center [178, 17] width 29 height 13
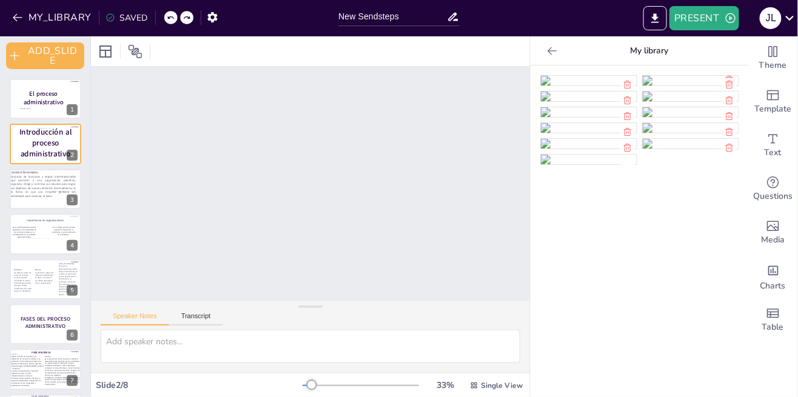
click at [171, 16] on icon at bounding box center [170, 17] width 7 height 7
click at [18, 142] on p "Introducción al proceso administrativo" at bounding box center [46, 142] width 66 height 33
click at [24, 99] on strong "El proceso administrativo" at bounding box center [43, 98] width 41 height 18
click at [21, 149] on strong "Introducción al proceso administrativo" at bounding box center [45, 142] width 53 height 33
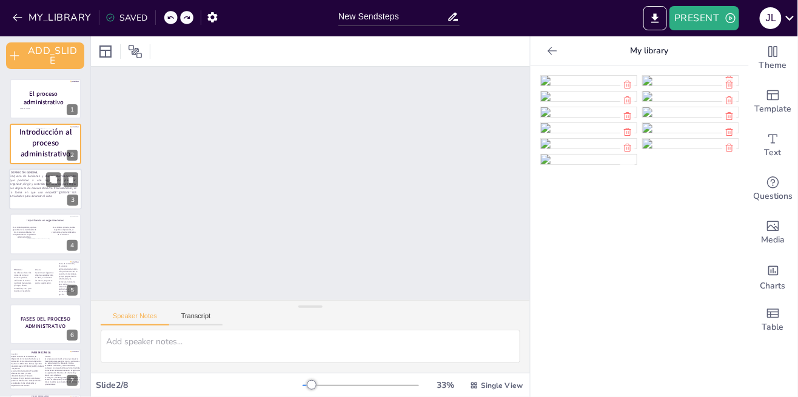
click at [38, 204] on div at bounding box center [45, 189] width 73 height 41
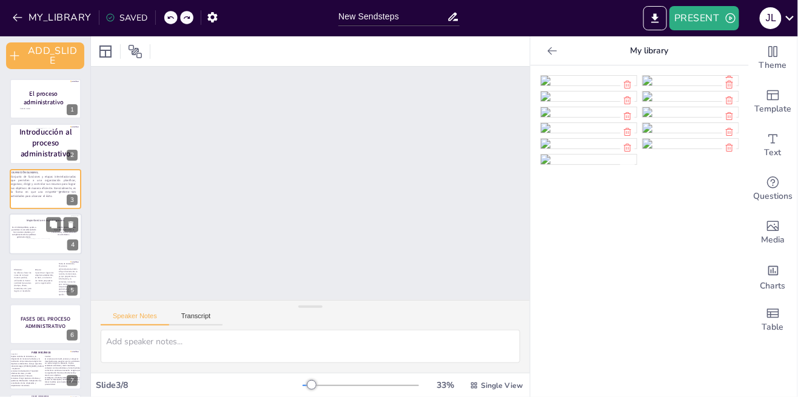
click at [41, 250] on div at bounding box center [48, 250] width 42 height 22
click at [11, 194] on p "Conjunto de funciones y etapas interrelacionadas que permiten a una organizació…" at bounding box center [43, 185] width 67 height 24
click at [11, 194] on p "Conjunto de funciones y etapas interrelacionadas que permiten a una organizació…" at bounding box center [43, 186] width 67 height 24
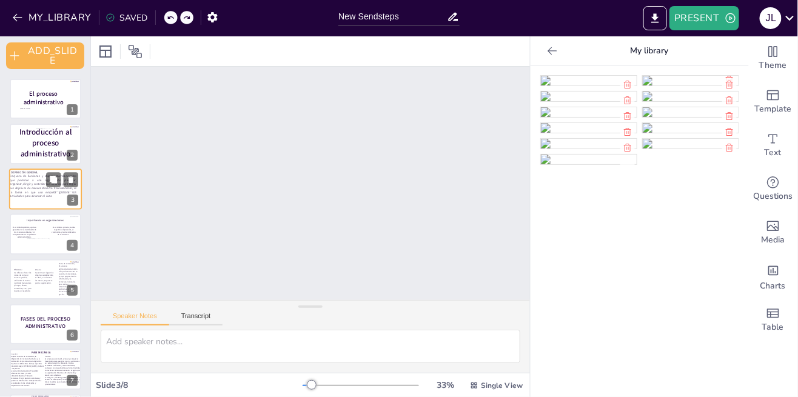
scroll to position [19, 0]
click at [552, 86] on img at bounding box center [589, 81] width 96 height 10
click at [603, 86] on img at bounding box center [589, 81] width 96 height 10
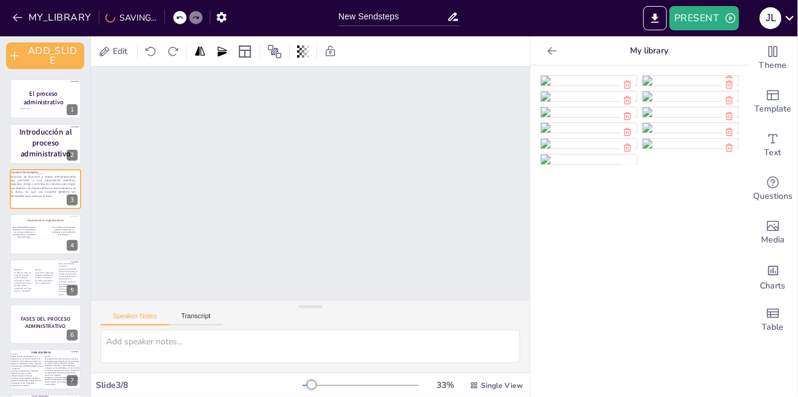
click at [598, 86] on img at bounding box center [589, 81] width 96 height 10
click at [606, 86] on img at bounding box center [589, 81] width 96 height 10
click at [168, 17] on icon at bounding box center [170, 17] width 7 height 7
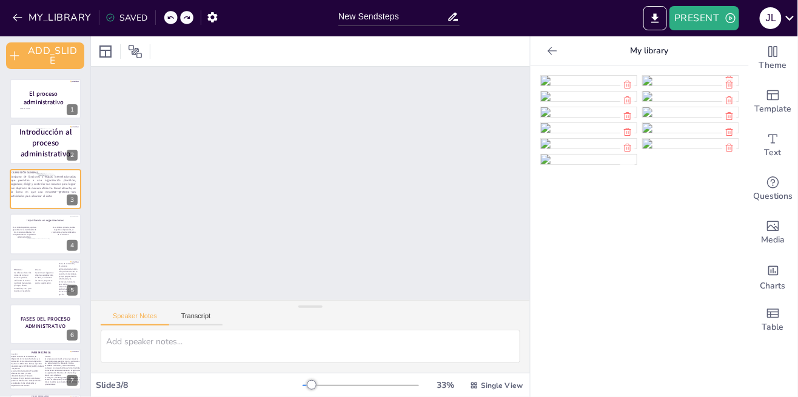
click at [169, 17] on icon at bounding box center [170, 17] width 7 height 7
click at [169, 19] on icon at bounding box center [170, 17] width 7 height 7
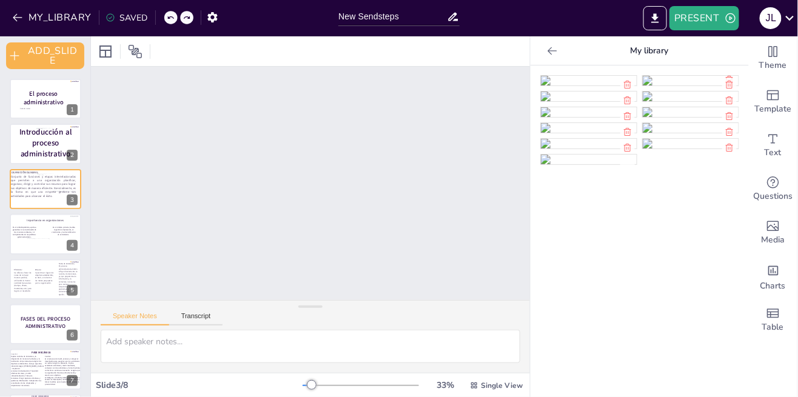
click at [170, 23] on div "MY_LIBRARY SAVED" at bounding box center [112, 17] width 224 height 22
click at [173, 20] on div at bounding box center [187, 17] width 29 height 13
click at [170, 22] on div at bounding box center [170, 17] width 13 height 13
click at [164, 22] on div at bounding box center [178, 17] width 29 height 13
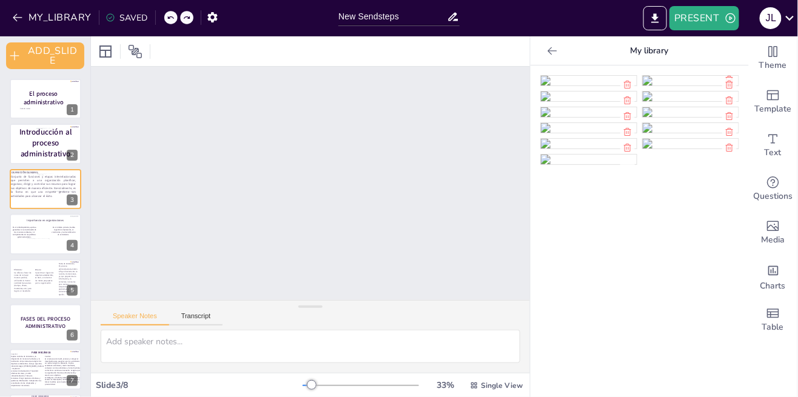
click at [164, 22] on div at bounding box center [178, 17] width 29 height 13
click at [169, 17] on icon at bounding box center [170, 17] width 7 height 7
click at [165, 18] on div "MY_LIBRARY SAVED" at bounding box center [112, 17] width 224 height 22
click at [173, 23] on div at bounding box center [187, 17] width 29 height 13
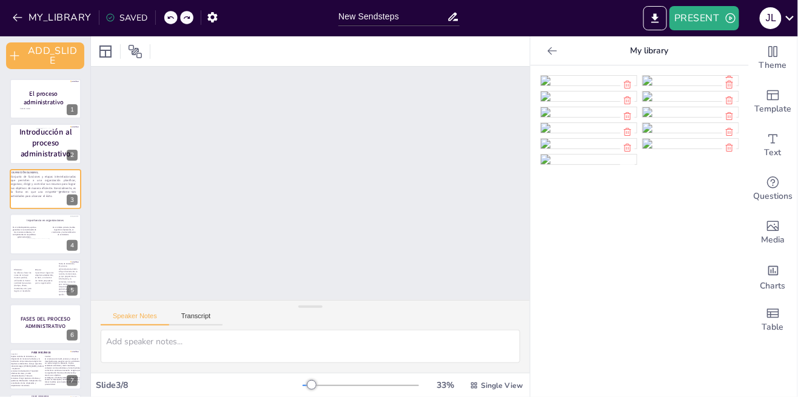
click at [169, 17] on icon at bounding box center [170, 17] width 7 height 7
click at [168, 17] on icon at bounding box center [170, 17] width 6 height 3
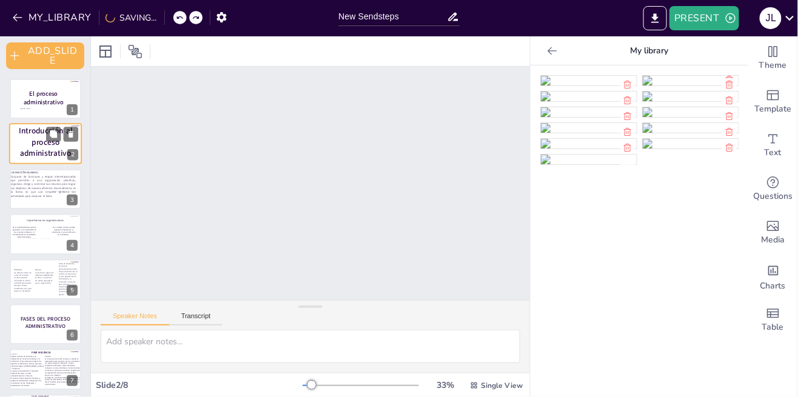
click at [36, 144] on strong "Introducción al proceso administrativo" at bounding box center [45, 142] width 53 height 33
click at [53, 135] on icon at bounding box center [53, 134] width 7 height 7
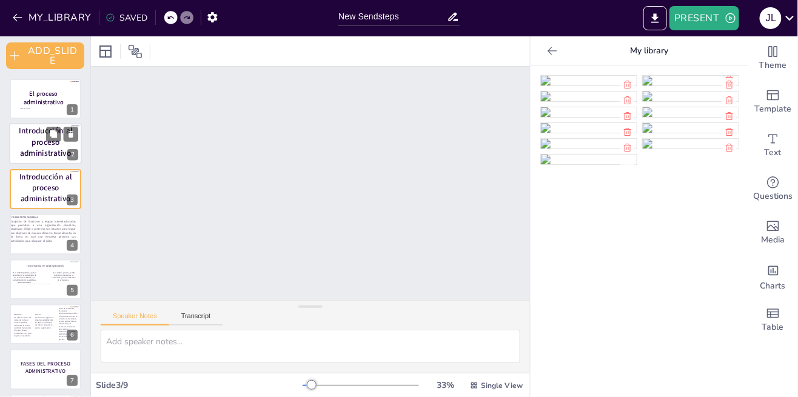
click at [24, 153] on strong "Introducción al proceso administrativo" at bounding box center [45, 142] width 53 height 33
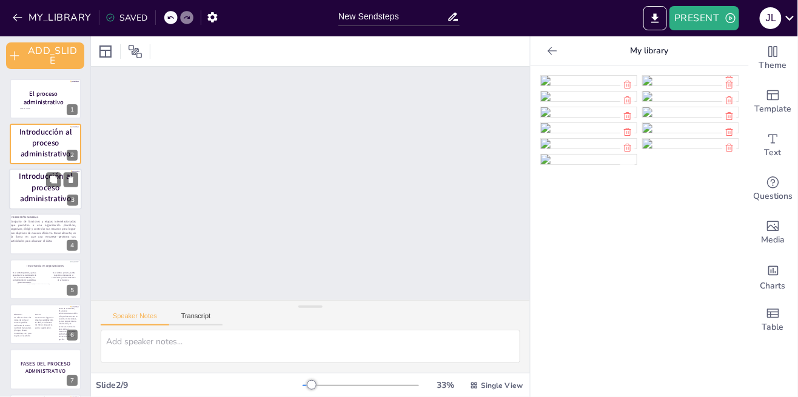
click at [28, 192] on p "Introducción al proceso administrativo" at bounding box center [46, 187] width 66 height 33
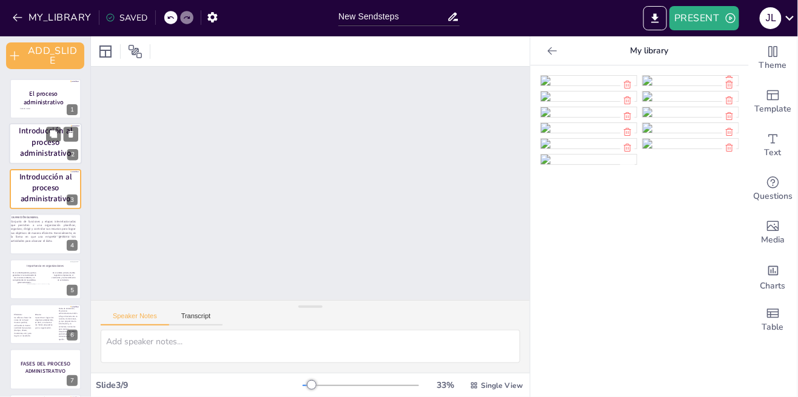
click at [25, 144] on p "Introducción al proceso administrativo" at bounding box center [46, 142] width 66 height 33
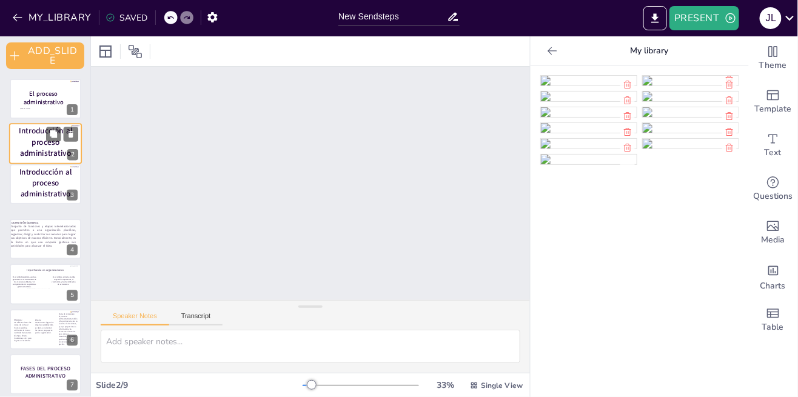
click at [22, 150] on strong "Introducción al proceso administrativo" at bounding box center [45, 142] width 53 height 33
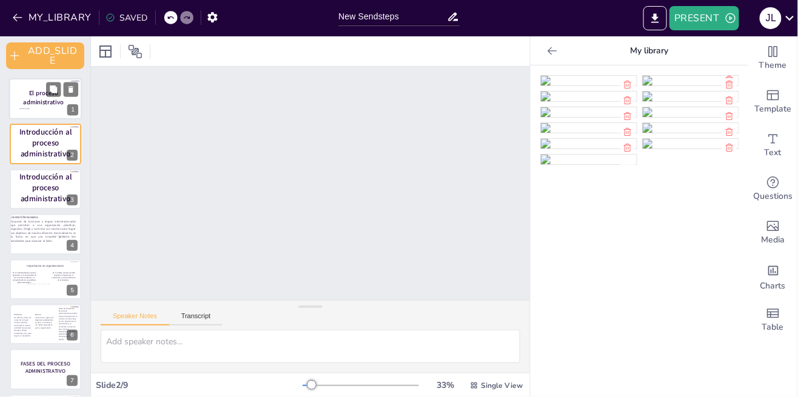
click at [30, 99] on strong "El proceso administrativo" at bounding box center [43, 98] width 41 height 18
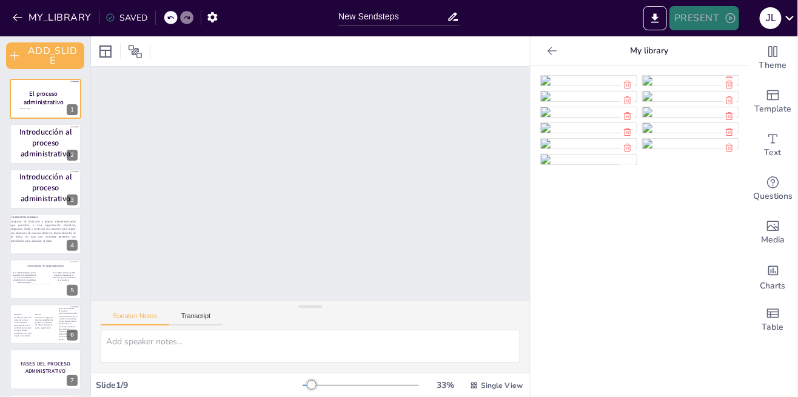
click at [714, 27] on button "PRESENT" at bounding box center [704, 18] width 69 height 24
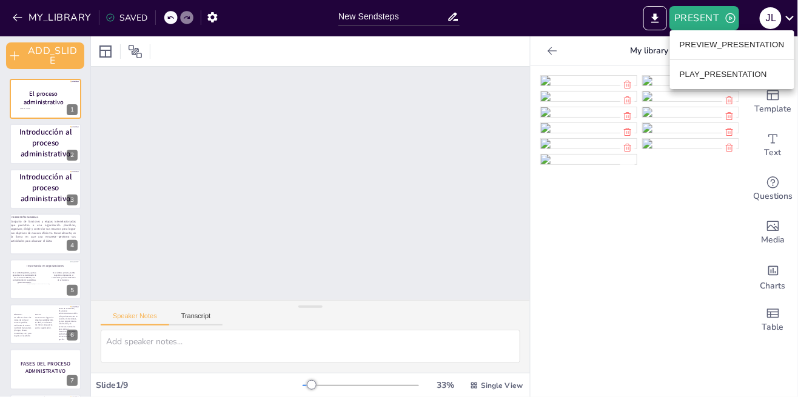
click at [709, 73] on li "PLAY_PRESENTATION" at bounding box center [732, 74] width 124 height 19
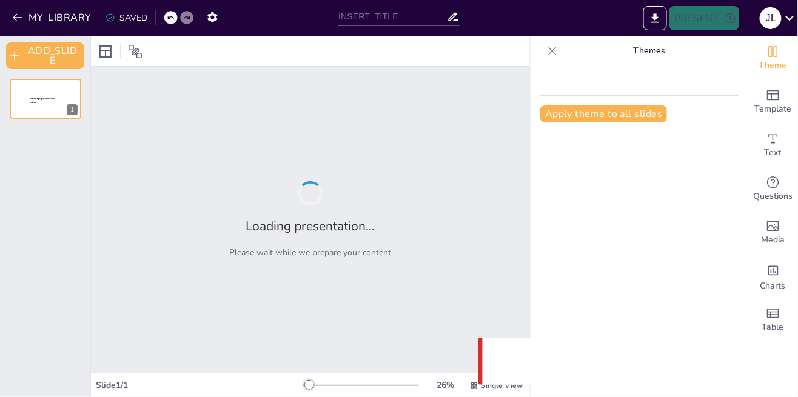
type input "New Sendsteps"
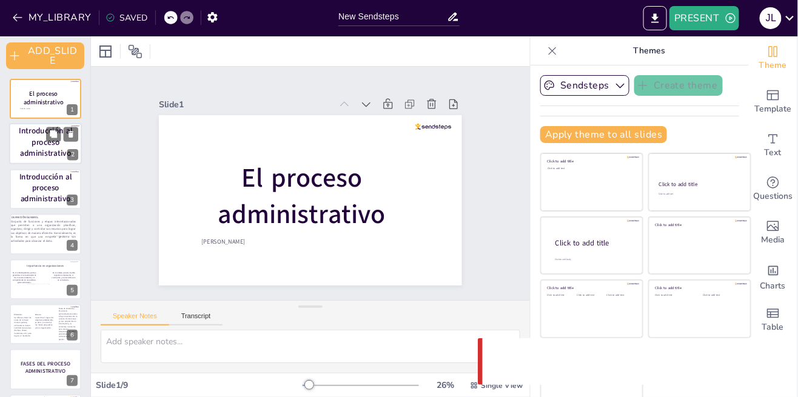
click at [35, 156] on strong "Introducción al proceso administrativo" at bounding box center [45, 142] width 53 height 33
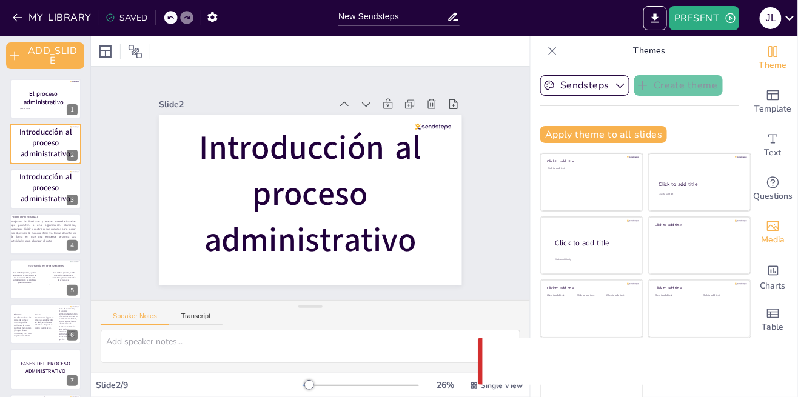
click at [777, 227] on icon "Add images, graphics, shapes or video" at bounding box center [773, 226] width 12 height 10
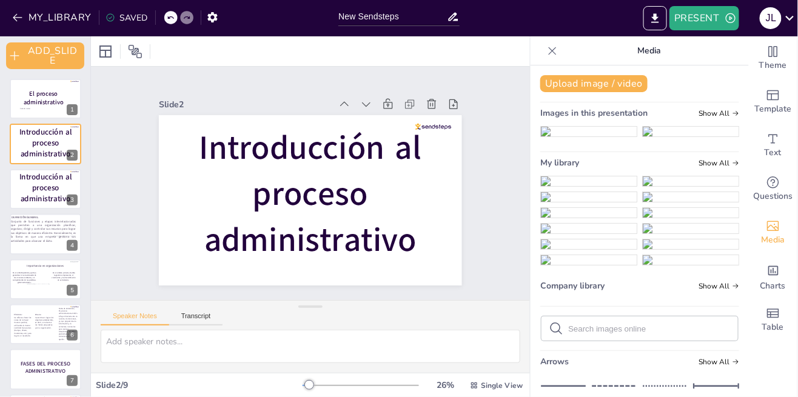
click at [602, 136] on img at bounding box center [589, 132] width 96 height 10
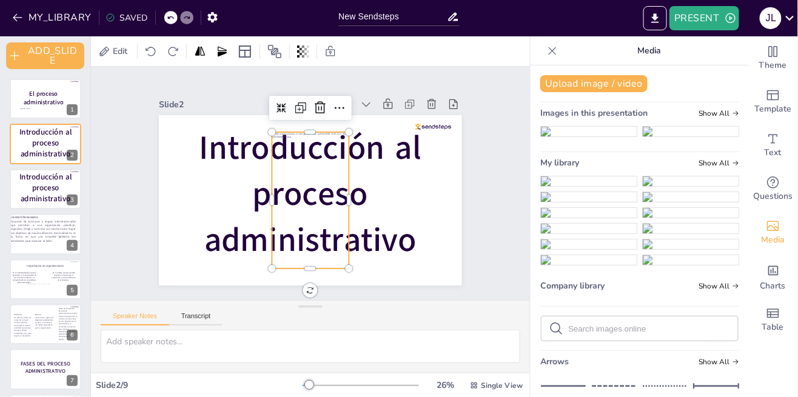
click at [316, 190] on div at bounding box center [296, 194] width 155 height 142
click at [350, 107] on div at bounding box center [348, 118] width 84 height 62
click at [340, 112] on div "Slide 1 El proceso administrativo Jennifer Rosales Slide 2 Introducción al proc…" at bounding box center [311, 184] width 358 height 490
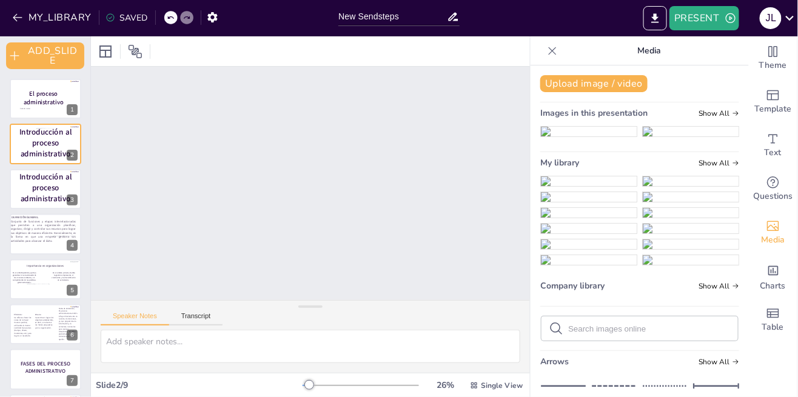
click at [608, 136] on img at bounding box center [589, 132] width 96 height 10
click at [169, 17] on icon at bounding box center [170, 17] width 7 height 7
click at [173, 17] on div at bounding box center [179, 17] width 13 height 13
click at [169, 17] on icon at bounding box center [170, 17] width 7 height 7
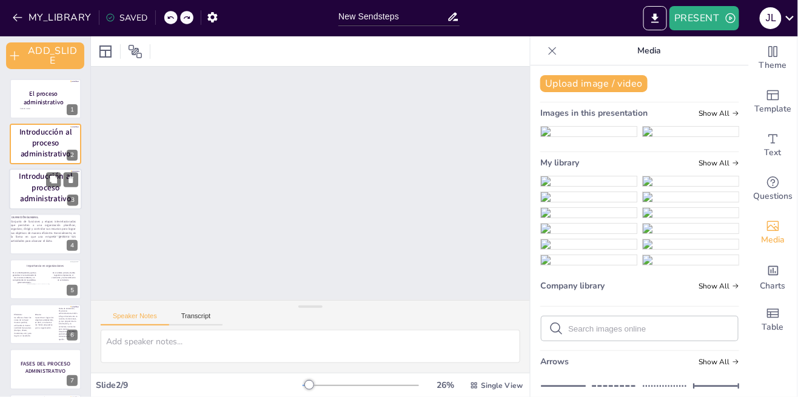
click at [27, 191] on p "Introducción al proceso administrativo" at bounding box center [46, 187] width 66 height 33
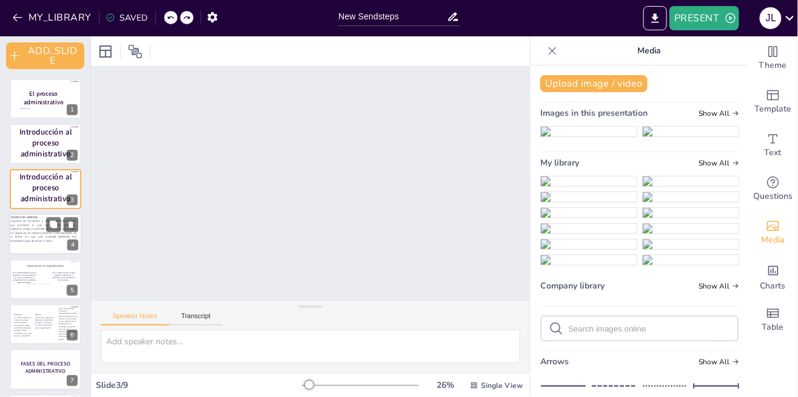
click at [32, 237] on p "Conjunto de funciones y etapas interrelacionadas que permiten a una organizació…" at bounding box center [43, 232] width 67 height 24
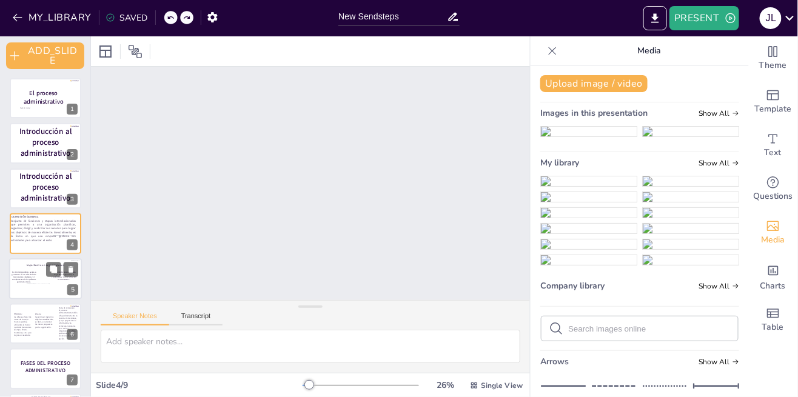
click at [31, 289] on div at bounding box center [48, 294] width 42 height 22
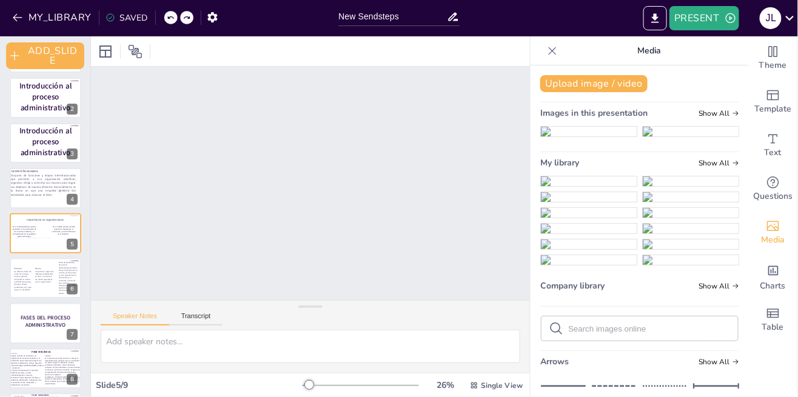
click at [28, 299] on div "El proceso administrativo Jennifer Rosales 1 Introducción al proceso administra…" at bounding box center [45, 233] width 90 height 401
click at [25, 279] on p "Se refiere a hacer las cosas de la mejor manera posible, utilizando la menor ca…" at bounding box center [22, 280] width 19 height 21
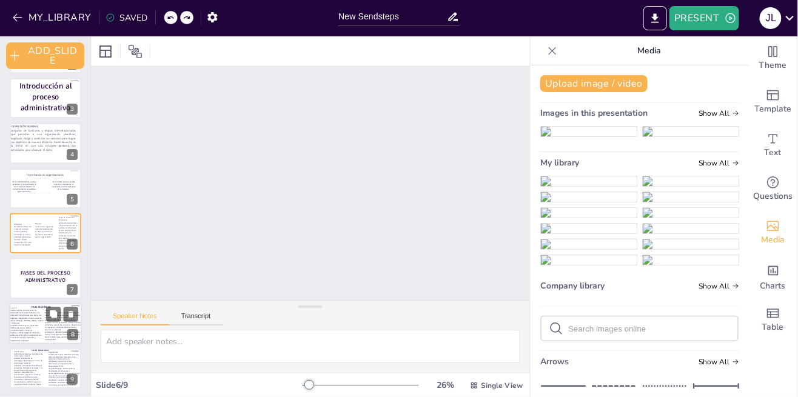
click at [26, 327] on strong "Implica la toma de decisiones, la integración de recursos humanos y la motivaci…" at bounding box center [27, 325] width 34 height 32
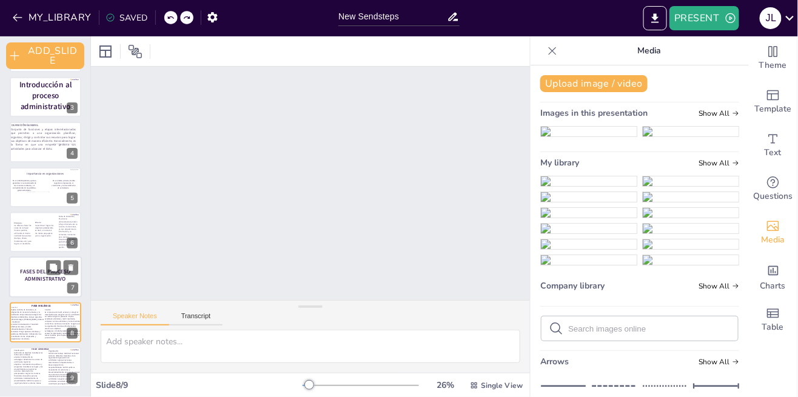
click at [25, 272] on strong "FASES DEL PROCESO ADMINISTRATIVO" at bounding box center [45, 275] width 50 height 15
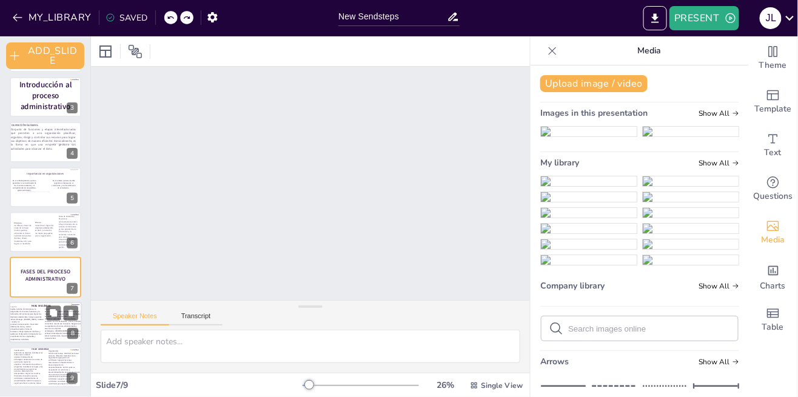
click at [22, 324] on strong "Implica la toma de decisiones, la integración de recursos humanos y la motivaci…" at bounding box center [27, 324] width 34 height 32
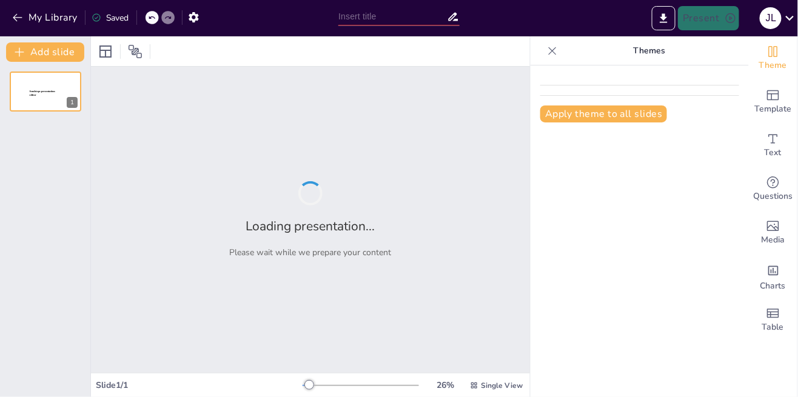
type input "New Sendsteps"
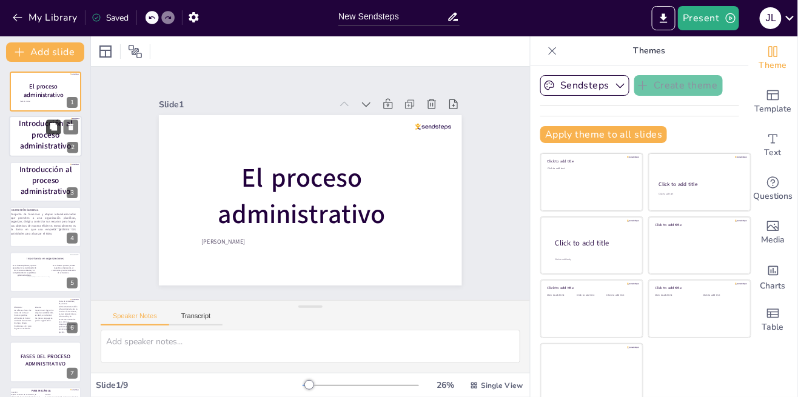
click at [49, 133] on button at bounding box center [53, 127] width 15 height 15
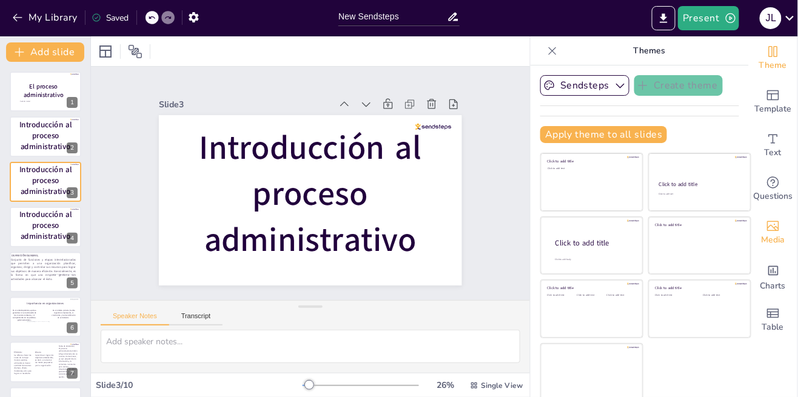
click at [774, 231] on icon "Add images, graphics, shapes or video" at bounding box center [773, 226] width 15 height 15
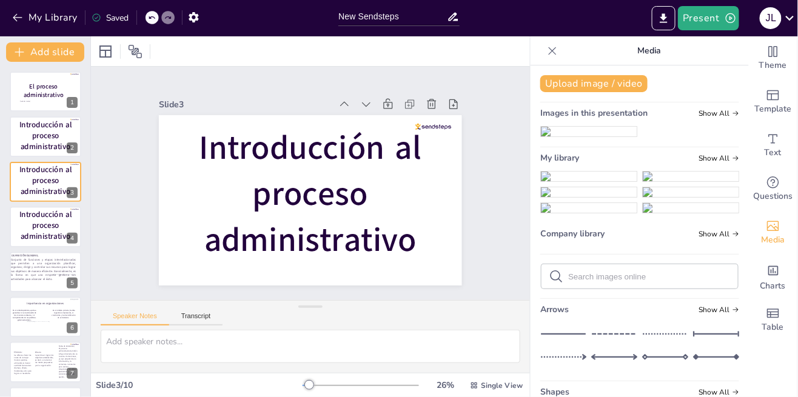
click at [597, 136] on img at bounding box center [589, 132] width 96 height 10
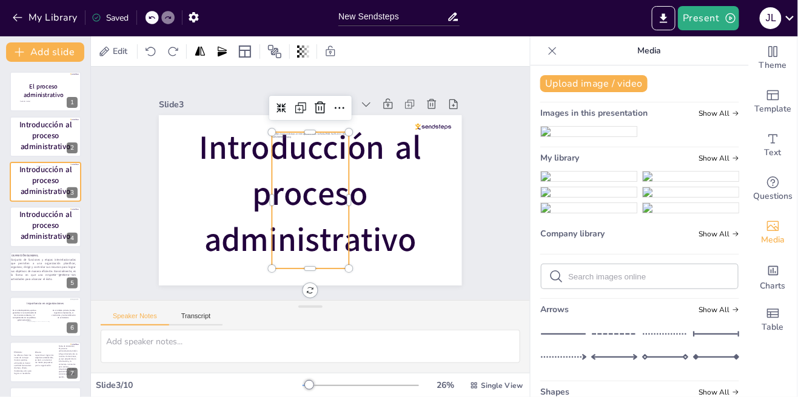
click at [343, 106] on div "Slide 1 El proceso administrativo [PERSON_NAME] Slide 2 Introducción al proceso…" at bounding box center [310, 183] width 320 height 478
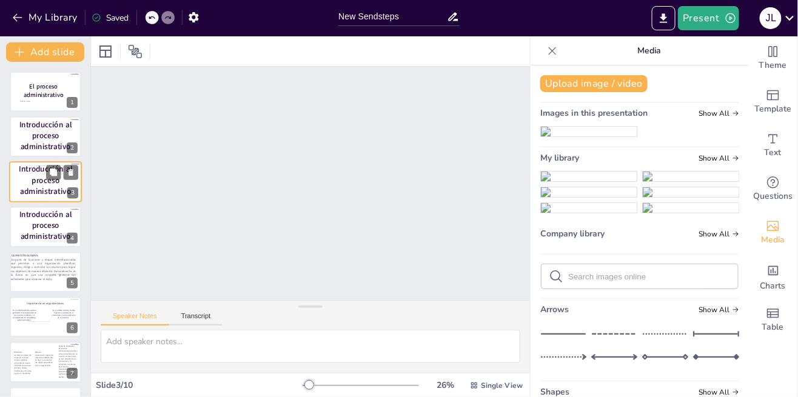
click at [52, 189] on div at bounding box center [45, 182] width 18 height 33
click at [587, 136] on img at bounding box center [589, 132] width 96 height 10
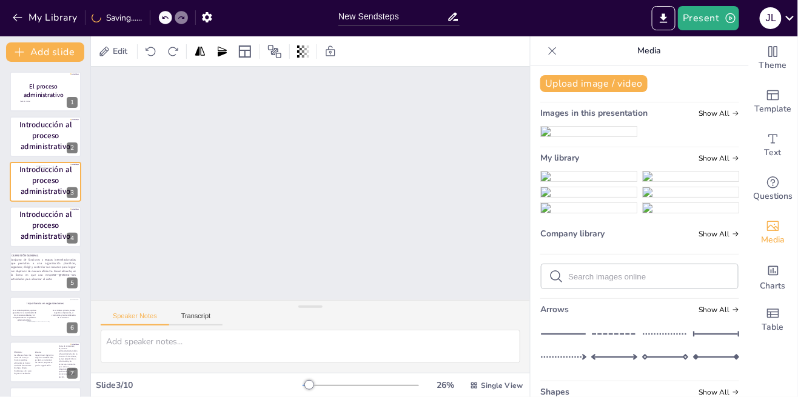
click at [153, 22] on div "My Library Saving......" at bounding box center [109, 17] width 218 height 22
click at [155, 18] on icon at bounding box center [151, 17] width 7 height 7
click at [152, 18] on icon at bounding box center [151, 17] width 7 height 7
click at [166, 17] on icon at bounding box center [164, 17] width 7 height 7
click at [167, 16] on icon at bounding box center [168, 17] width 6 height 3
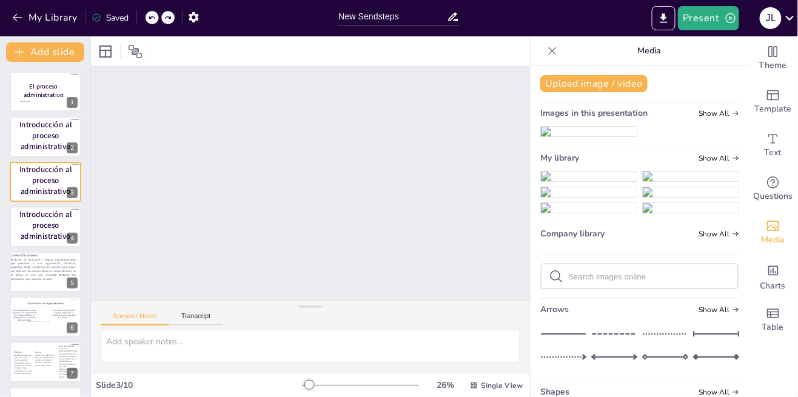
click at [150, 17] on div "My Library Saved" at bounding box center [102, 17] width 205 height 22
click at [150, 17] on icon at bounding box center [152, 17] width 6 height 3
click at [151, 17] on icon at bounding box center [152, 17] width 6 height 3
click at [165, 18] on icon at bounding box center [164, 17] width 7 height 7
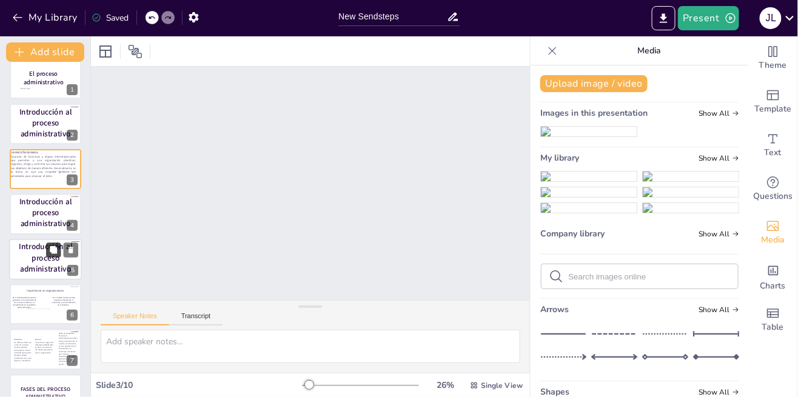
click at [58, 254] on button at bounding box center [53, 250] width 15 height 15
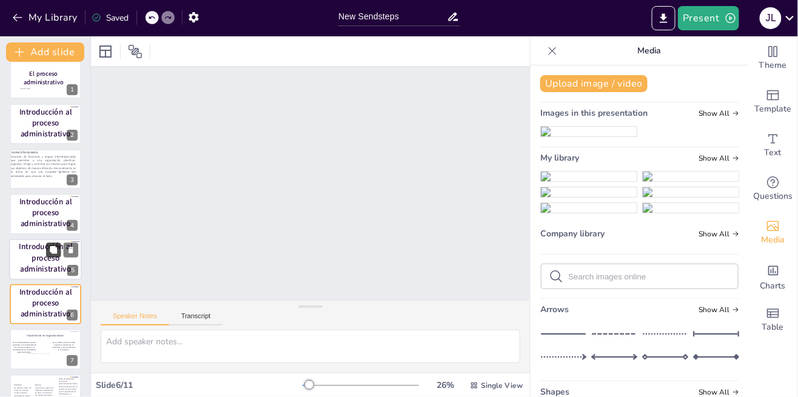
scroll to position [87, 0]
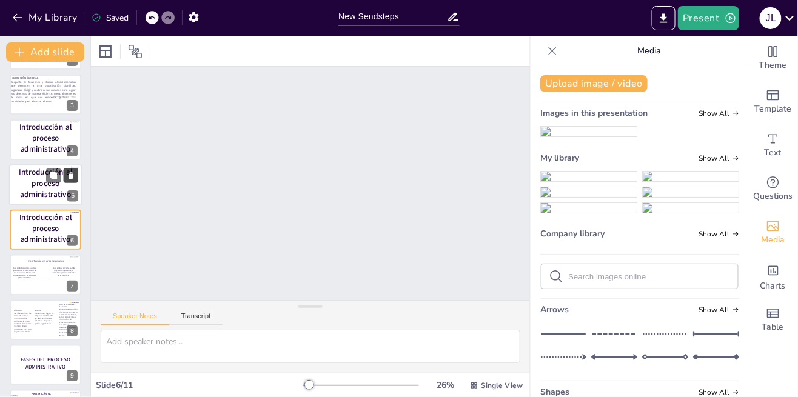
click at [75, 181] on button at bounding box center [71, 175] width 15 height 15
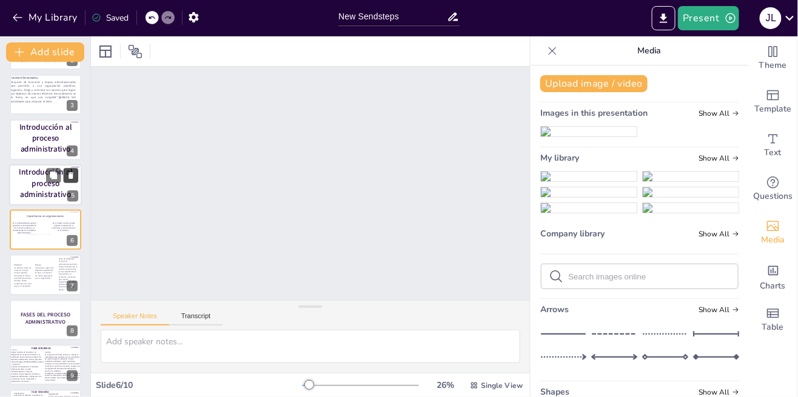
click at [71, 175] on icon at bounding box center [71, 175] width 5 height 7
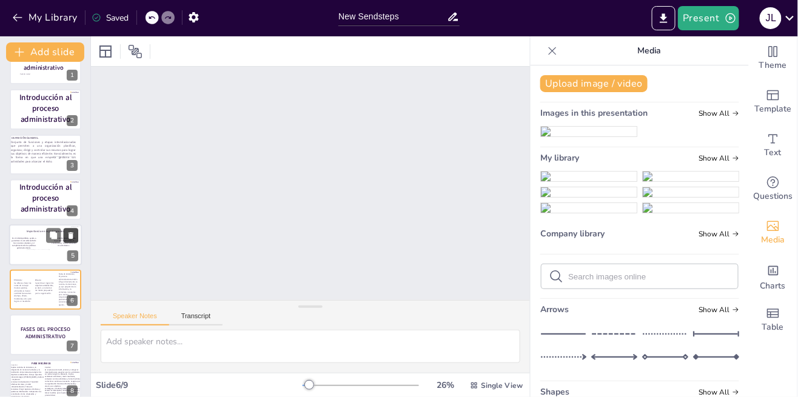
scroll to position [0, 0]
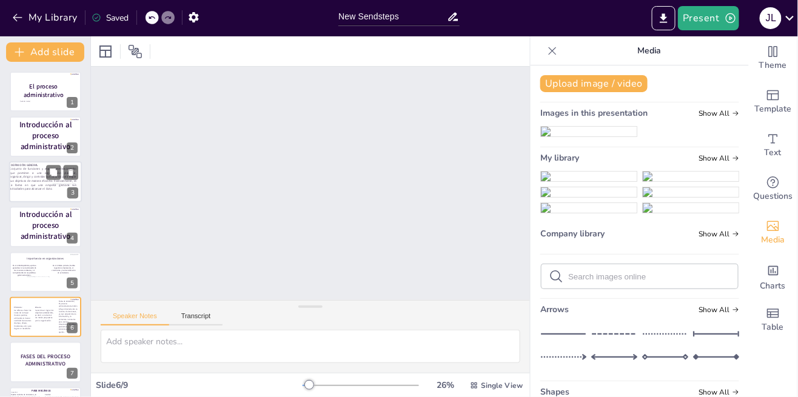
click at [28, 183] on p "Conjunto de funciones y etapas interrelacionadas que permiten a una organizació…" at bounding box center [43, 179] width 67 height 24
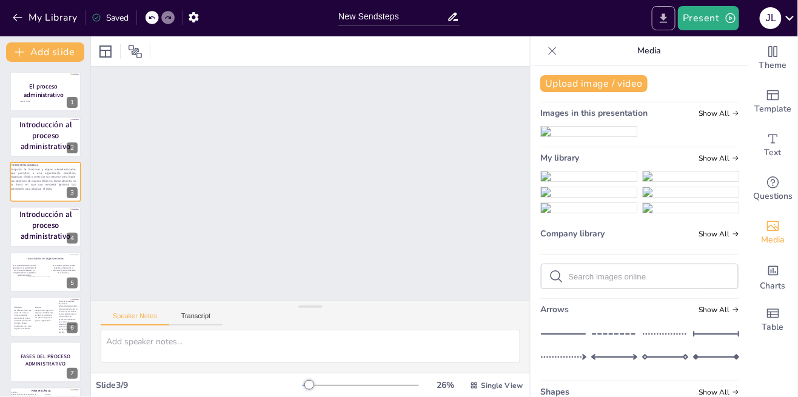
click at [661, 29] on button "Export to PowerPoint" at bounding box center [664, 18] width 24 height 24
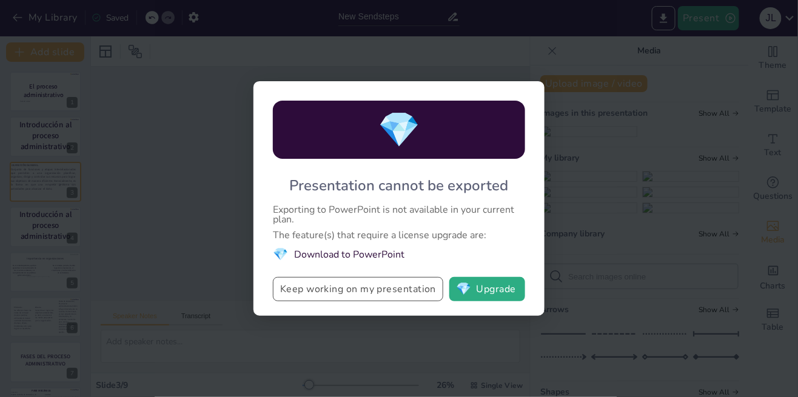
click at [408, 297] on button "Keep working on my presentation" at bounding box center [358, 289] width 170 height 24
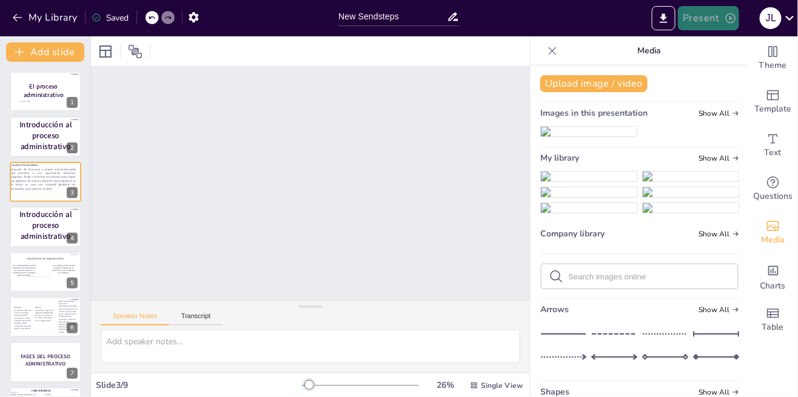
click at [713, 22] on button "Present" at bounding box center [708, 18] width 61 height 24
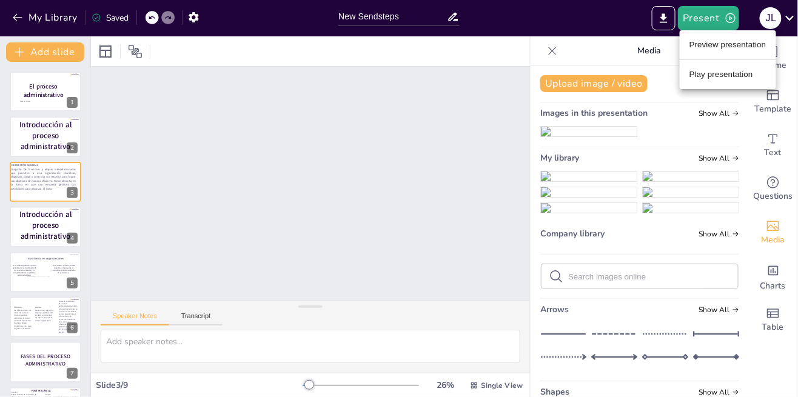
click at [726, 84] on ul "Preview presentation Play presentation" at bounding box center [728, 59] width 96 height 59
click at [728, 72] on li "Play presentation" at bounding box center [728, 74] width 96 height 19
